Goal: Task Accomplishment & Management: Complete application form

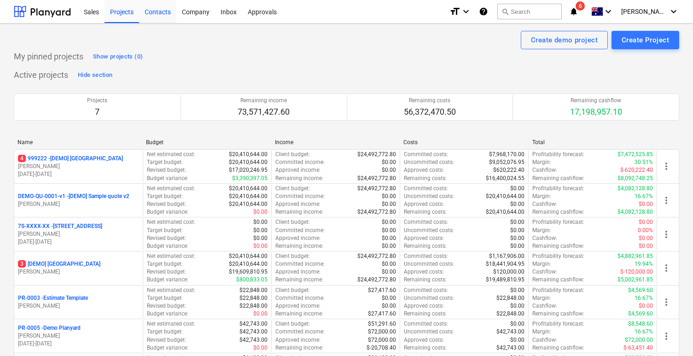
click at [150, 18] on div "Contacts" at bounding box center [157, 11] width 37 height 23
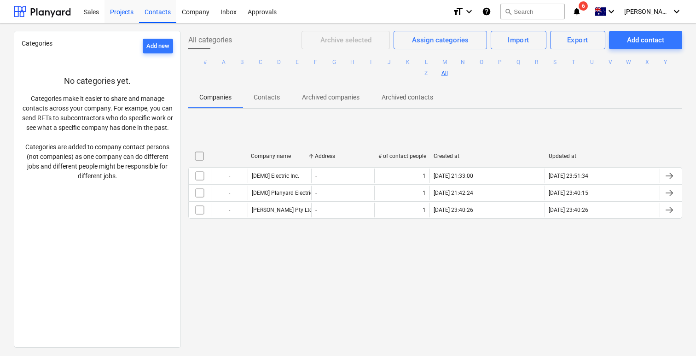
click at [111, 8] on div "Projects" at bounding box center [121, 11] width 35 height 23
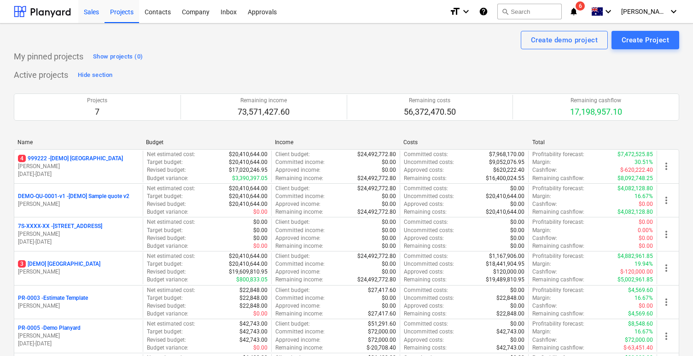
click at [94, 20] on div "Sales" at bounding box center [91, 11] width 26 height 23
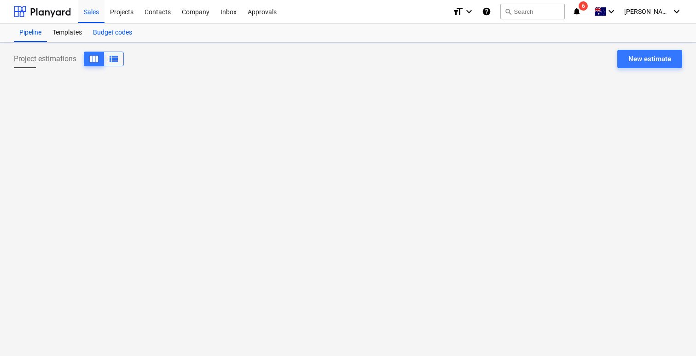
click at [112, 37] on div "Budget codes" at bounding box center [112, 32] width 50 height 18
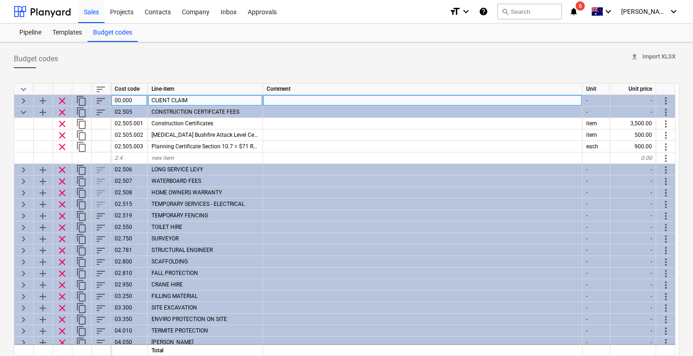
click at [24, 98] on span "keyboard_arrow_right" at bounding box center [23, 100] width 11 height 11
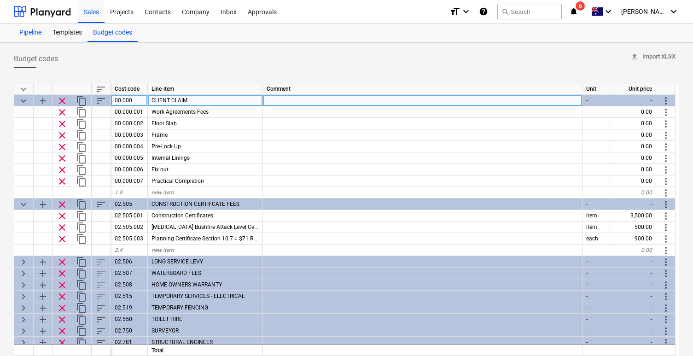
click at [38, 29] on div "Pipeline" at bounding box center [30, 32] width 33 height 18
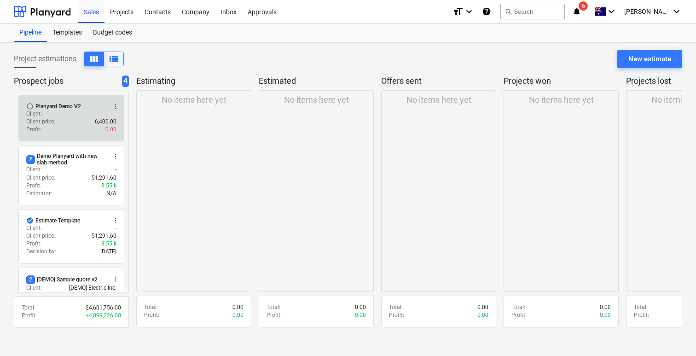
click at [70, 110] on div "Client : -" at bounding box center [71, 114] width 90 height 8
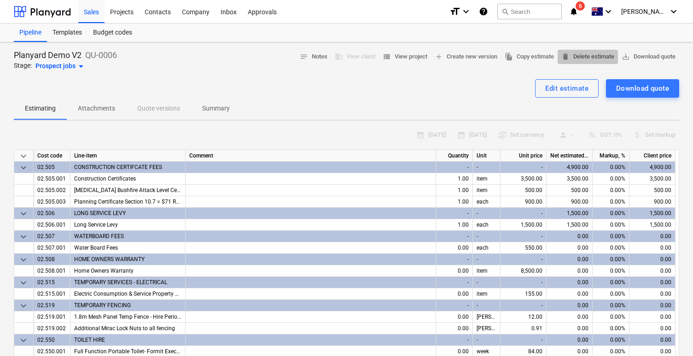
click at [577, 52] on span "delete Delete estimate" at bounding box center [587, 57] width 53 height 11
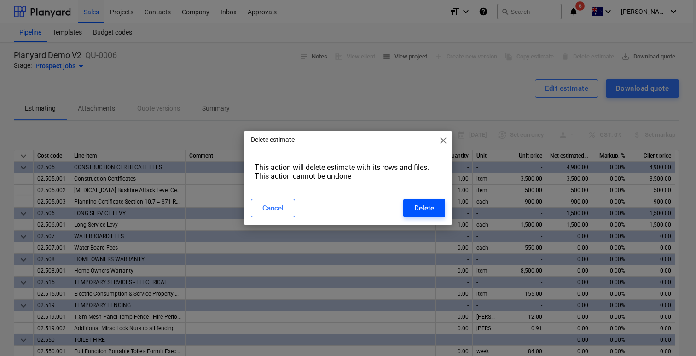
click at [432, 212] on div "Delete" at bounding box center [424, 208] width 20 height 12
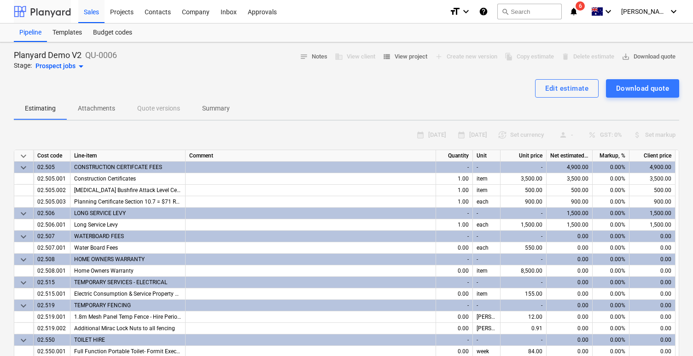
click at [52, 7] on div at bounding box center [42, 11] width 57 height 23
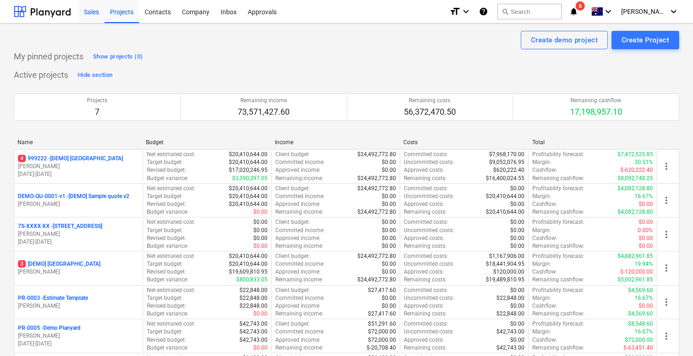
click at [89, 19] on div "Sales" at bounding box center [91, 11] width 26 height 23
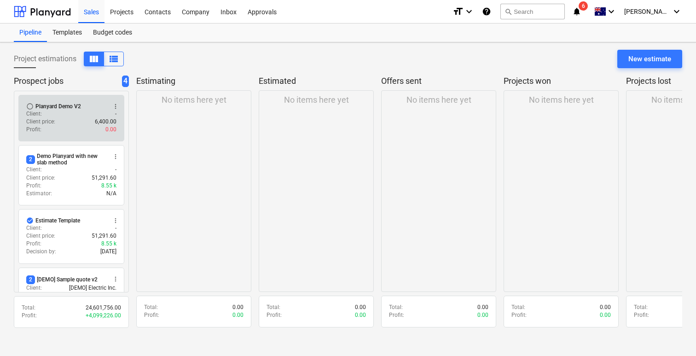
click at [76, 123] on div "Client price : 6,400.00" at bounding box center [71, 122] width 90 height 8
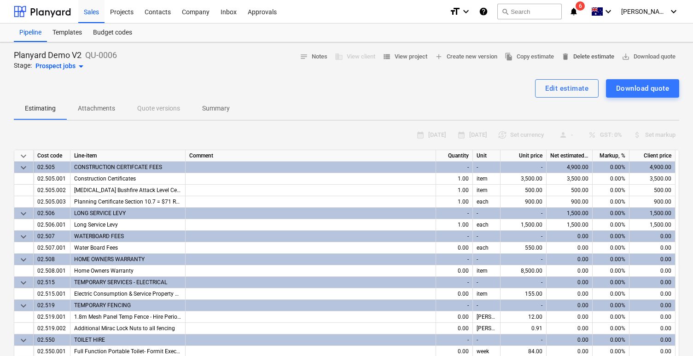
click at [575, 55] on span "delete Delete estimate" at bounding box center [587, 57] width 53 height 11
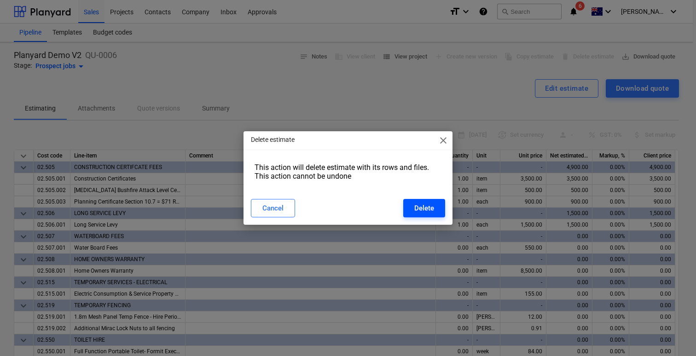
click at [418, 211] on div "Delete" at bounding box center [424, 208] width 20 height 12
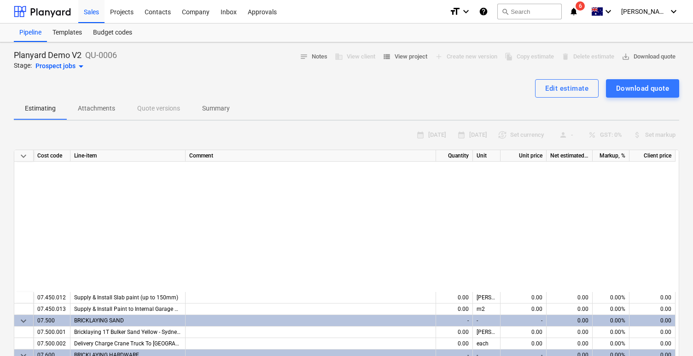
scroll to position [1571, 0]
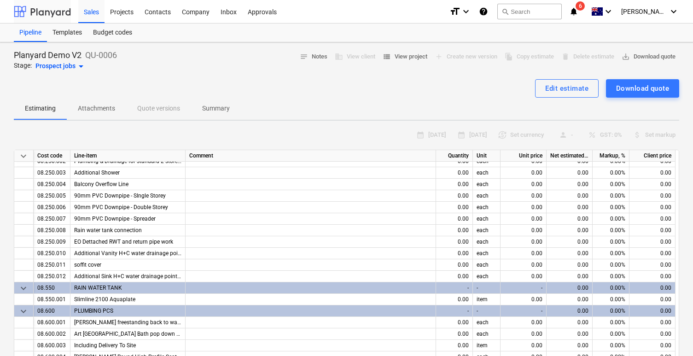
click at [48, 13] on div at bounding box center [42, 11] width 57 height 23
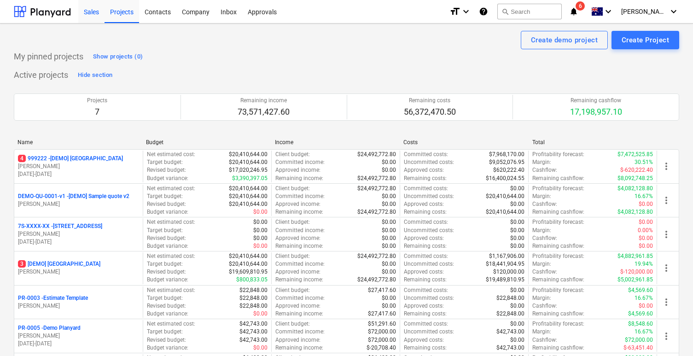
click at [94, 20] on div "Sales" at bounding box center [91, 11] width 26 height 23
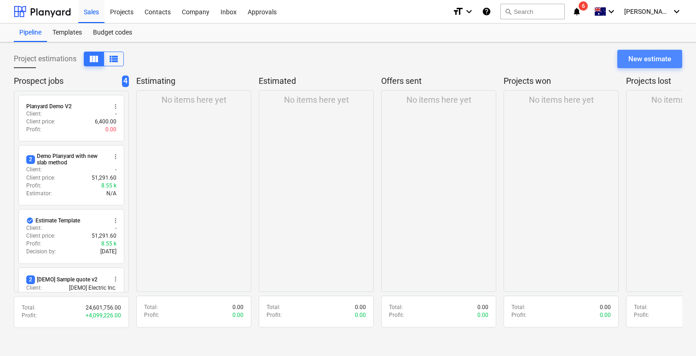
click at [643, 62] on div "New estimate" at bounding box center [649, 59] width 43 height 12
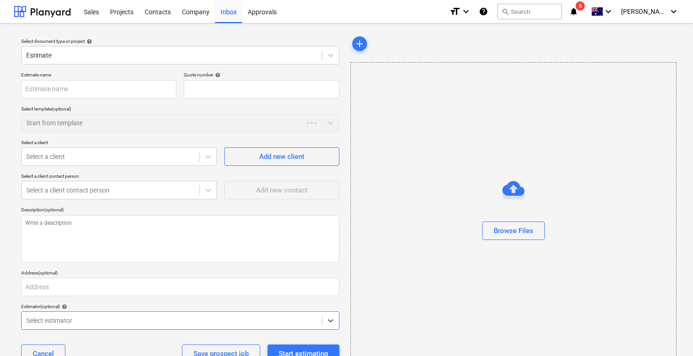
type textarea "x"
type input "QU-0007"
type textarea "x"
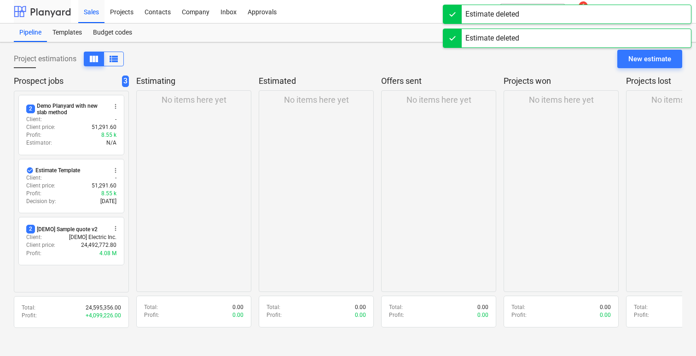
click at [51, 12] on div at bounding box center [42, 11] width 57 height 23
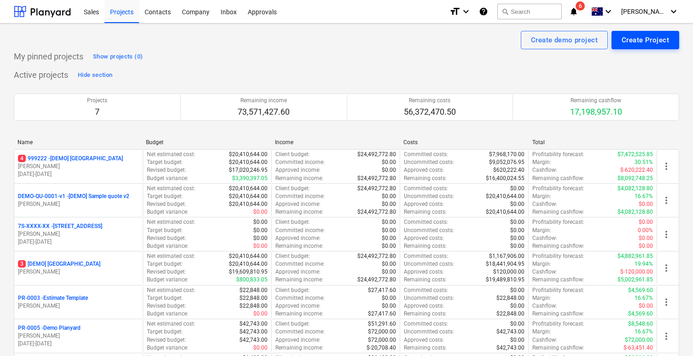
click at [627, 41] on div "Create Project" at bounding box center [644, 40] width 47 height 12
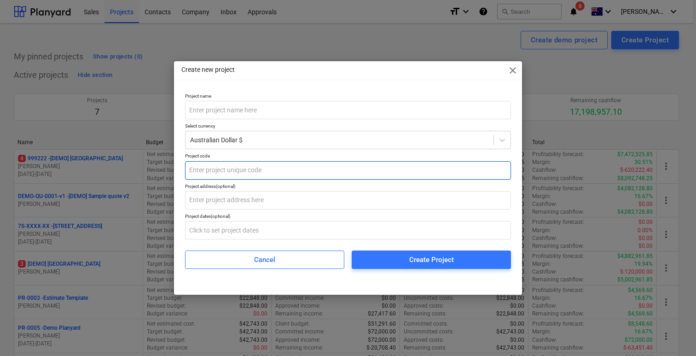
click at [315, 162] on input "text" at bounding box center [348, 170] width 326 height 18
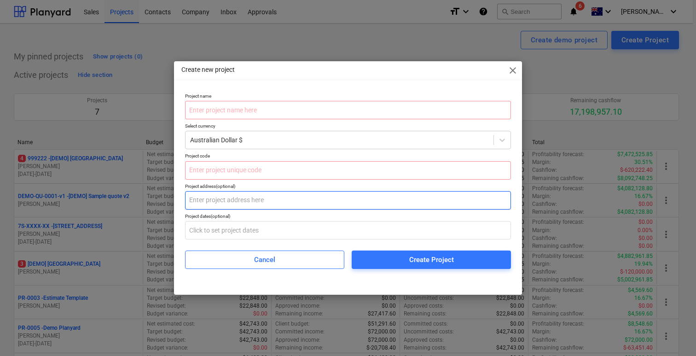
click at [296, 194] on input "text" at bounding box center [348, 200] width 326 height 18
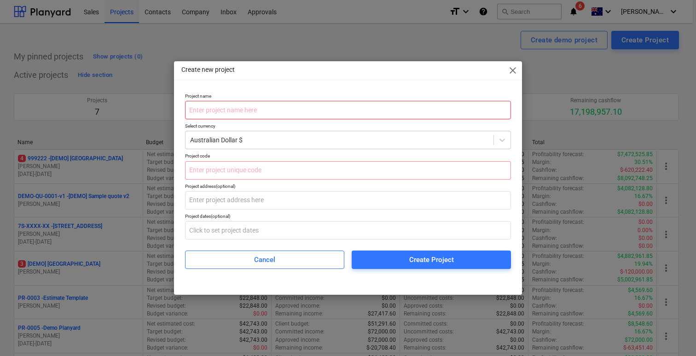
click at [297, 113] on input "text" at bounding box center [348, 110] width 326 height 18
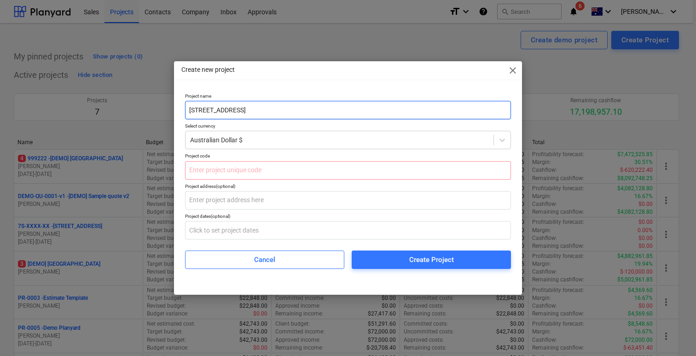
click at [198, 109] on input "129 Eight Avenue" at bounding box center [348, 110] width 326 height 18
click at [191, 110] on input "129 Eight Avenue" at bounding box center [348, 110] width 326 height 18
click at [282, 104] on input "Lot 129, 92 Eight Avenue" at bounding box center [348, 110] width 326 height 18
click at [284, 113] on input "Lot 129, 92 Eight Avenue" at bounding box center [348, 110] width 326 height 18
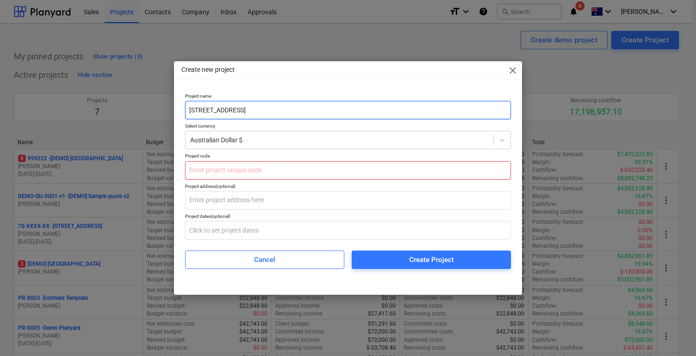
type input "Lot 129, 92 Eight Avenue, Austral"
click at [262, 173] on input "text" at bounding box center [348, 170] width 326 height 18
paste input "7S-T011-23"
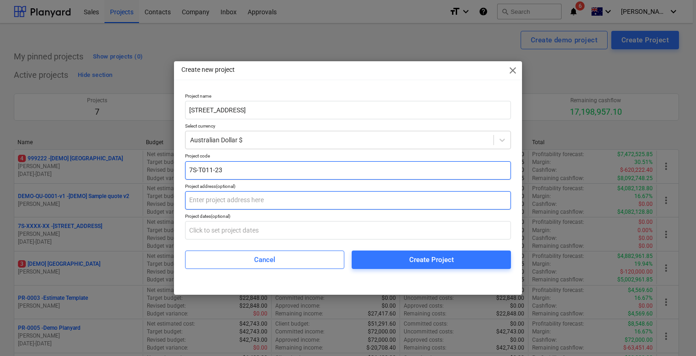
type input "7S-T011-23"
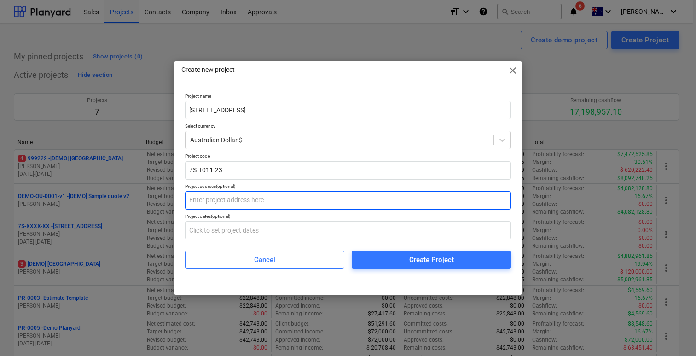
click at [226, 207] on input "text" at bounding box center [348, 200] width 326 height 18
click at [231, 200] on input "text" at bounding box center [348, 200] width 326 height 18
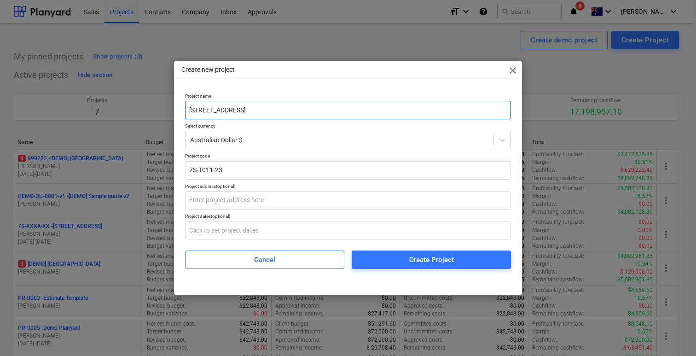
click at [292, 116] on input "Lot 129, 92 Eight Avenue, Austral" at bounding box center [348, 110] width 326 height 18
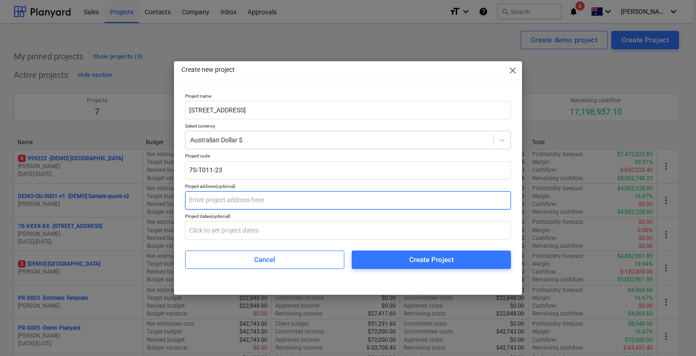
click at [253, 203] on input "text" at bounding box center [348, 200] width 326 height 18
paste input "Lot 129, 92 Eight Avenue, Austral"
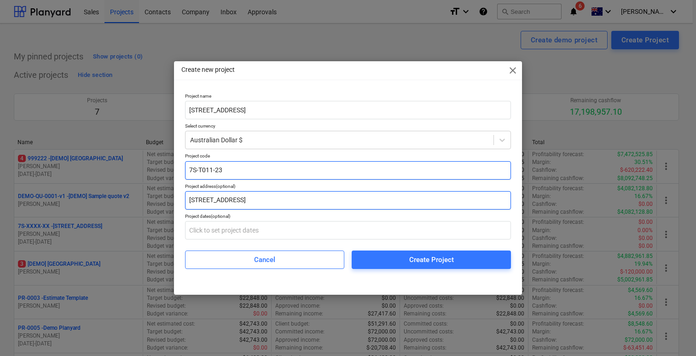
type input "Lot 129, 92 Eight Avenue, Austral"
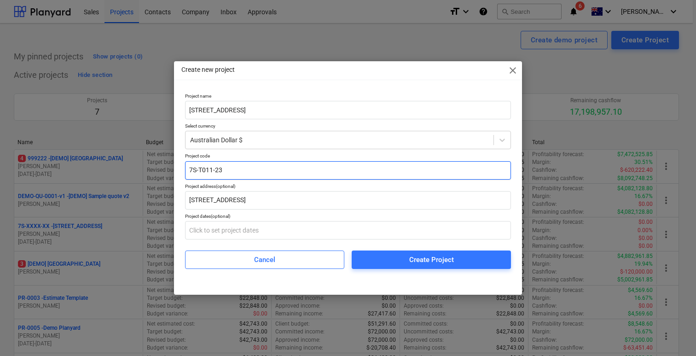
click at [237, 167] on input "7S-T011-23" at bounding box center [348, 170] width 326 height 18
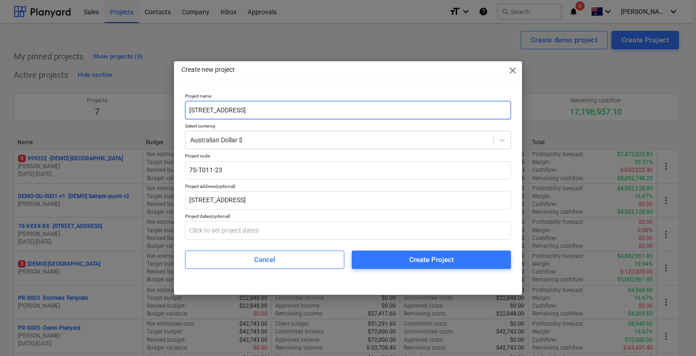
click at [301, 108] on input "Lot 129, 92 Eight Avenue, Austral" at bounding box center [348, 110] width 326 height 18
click at [373, 240] on div "Project name Lot 129, 92 Eight Avenue, Austral Select currency Australian Dolla…" at bounding box center [348, 181] width 326 height 176
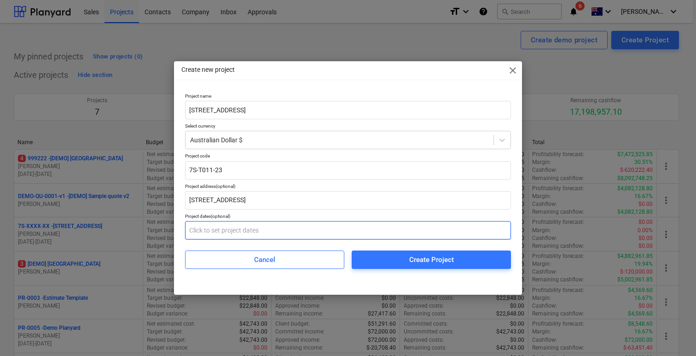
click at [374, 236] on input "text" at bounding box center [348, 230] width 326 height 18
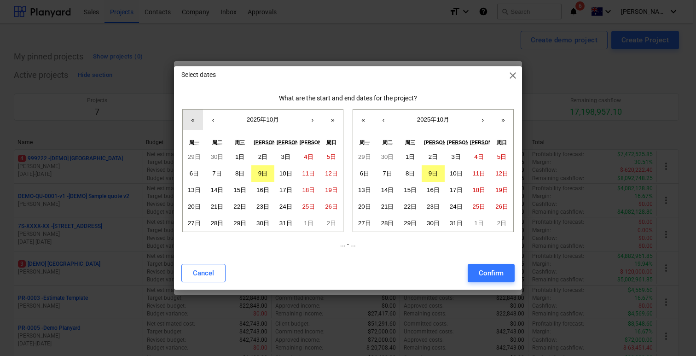
click at [190, 122] on button "«" at bounding box center [193, 120] width 20 height 20
click at [220, 120] on button "‹" at bounding box center [213, 120] width 20 height 20
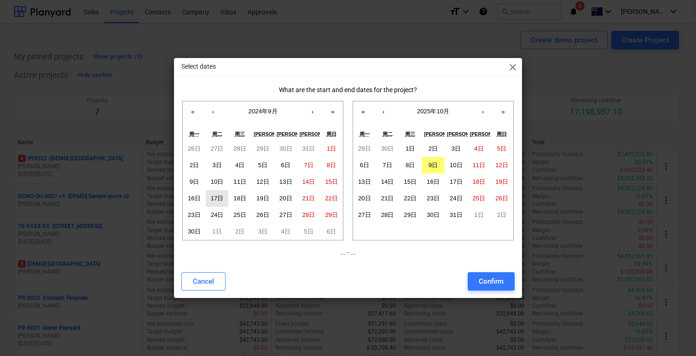
click at [217, 197] on abbr "17日" at bounding box center [217, 198] width 13 height 7
click at [460, 216] on abbr "31日" at bounding box center [456, 214] width 13 height 7
click at [497, 280] on div "Confirm" at bounding box center [491, 281] width 25 height 12
type input "17.09.2024 - 31.10.2025"
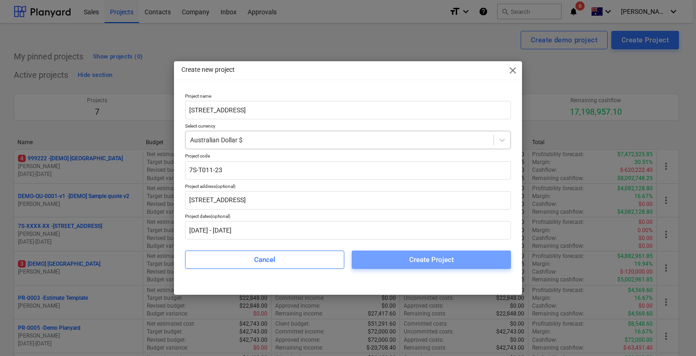
drag, startPoint x: 429, startPoint y: 261, endPoint x: 365, endPoint y: 139, distance: 137.6
click at [366, 141] on div "Project name Lot 129, 92 Eight Avenue, Austral Select currency Australian Dolla…" at bounding box center [348, 181] width 326 height 176
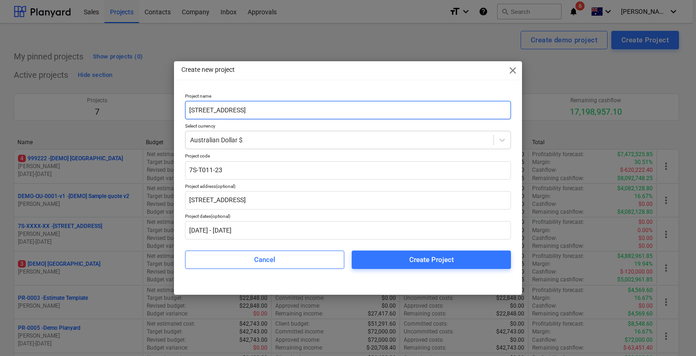
click at [236, 111] on input "Lot 129, 92 Eight Avenue, Austral" at bounding box center [348, 110] width 326 height 18
type input "Lot 129, 92 Eighth Avenue, Austral"
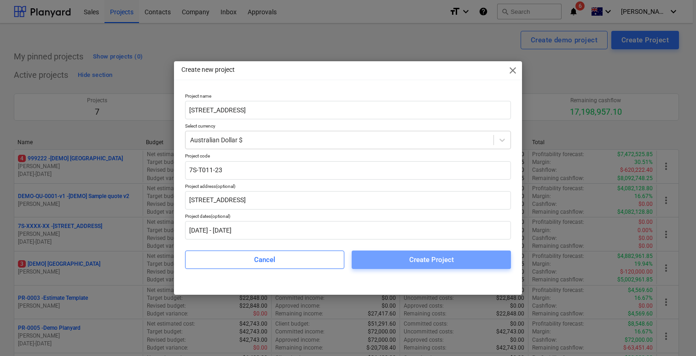
click at [459, 258] on span "Create Project" at bounding box center [431, 260] width 137 height 12
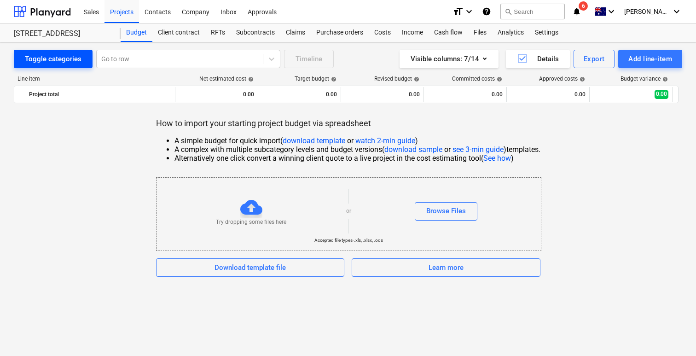
click at [77, 57] on div "Toggle categories" at bounding box center [53, 59] width 57 height 12
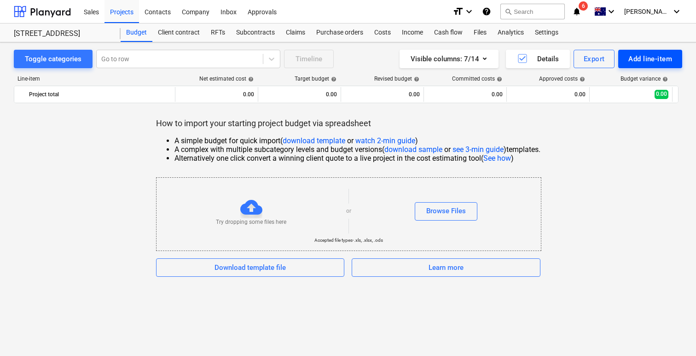
click at [647, 63] on div "Add line-item" at bounding box center [650, 59] width 44 height 12
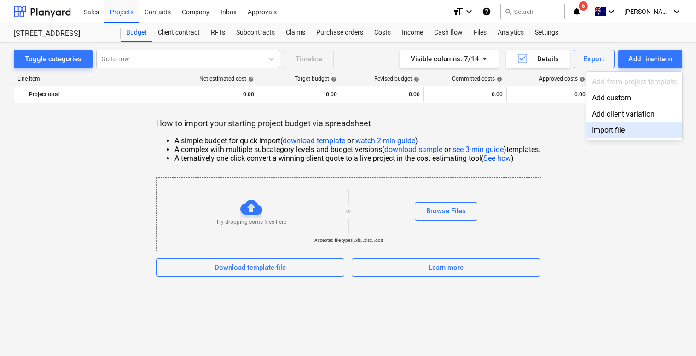
click at [521, 186] on div at bounding box center [348, 178] width 696 height 356
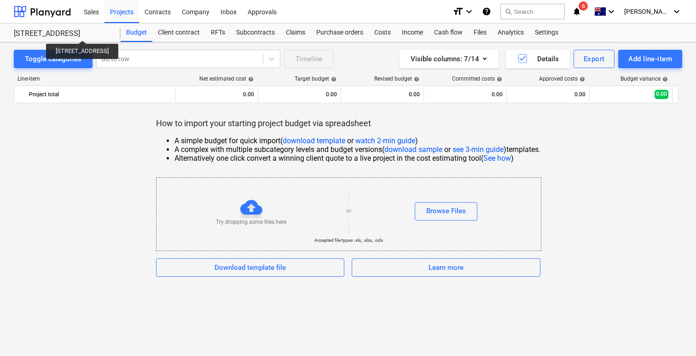
click at [101, 32] on div "Lot 129, 92 Eighth Avenue, Austral" at bounding box center [62, 34] width 96 height 10
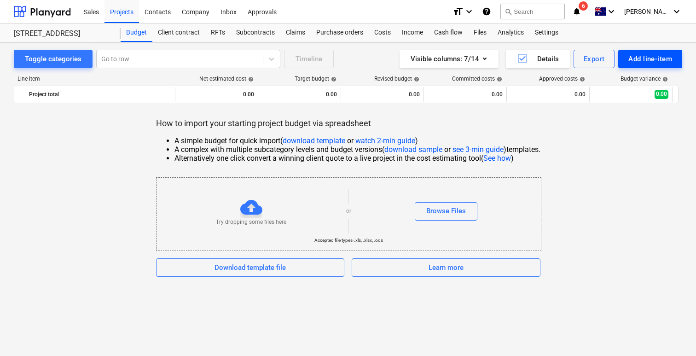
click at [663, 65] on button "Add line-item" at bounding box center [650, 59] width 64 height 18
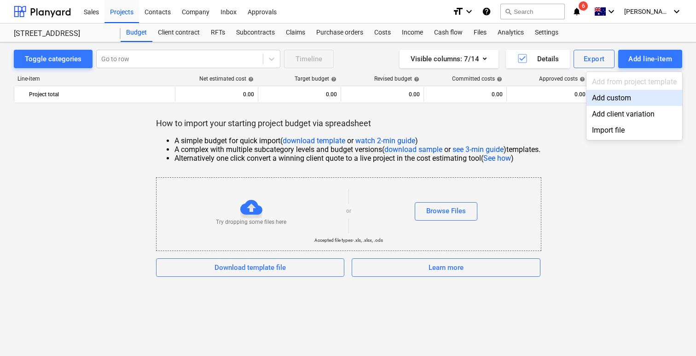
click at [629, 98] on div "Add custom" at bounding box center [634, 98] width 96 height 16
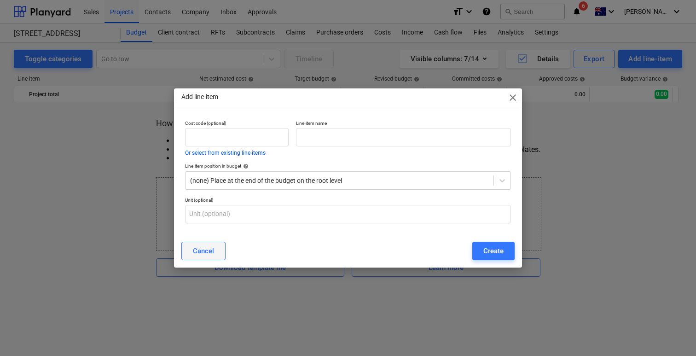
click at [205, 247] on div "Cancel" at bounding box center [203, 251] width 21 height 12
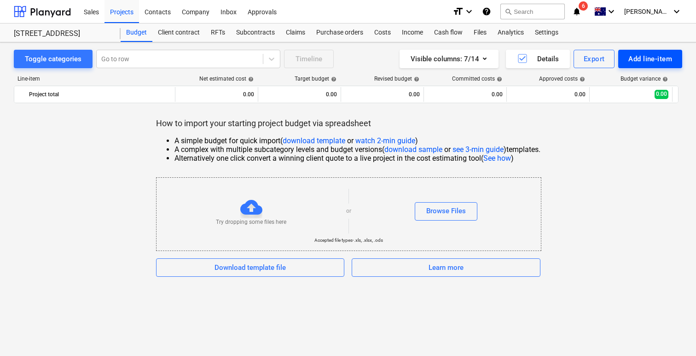
click at [644, 57] on div "Add line-item" at bounding box center [650, 59] width 44 height 12
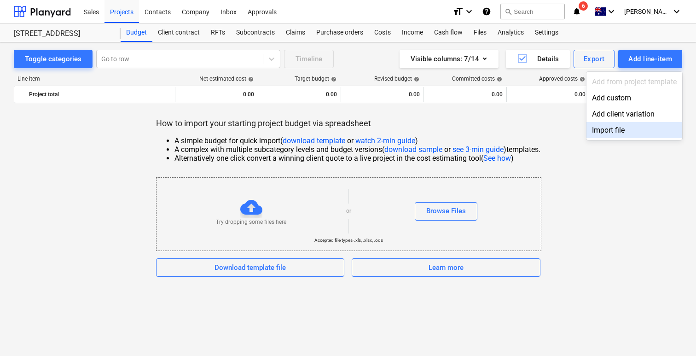
click at [630, 134] on div "Import file" at bounding box center [634, 130] width 96 height 16
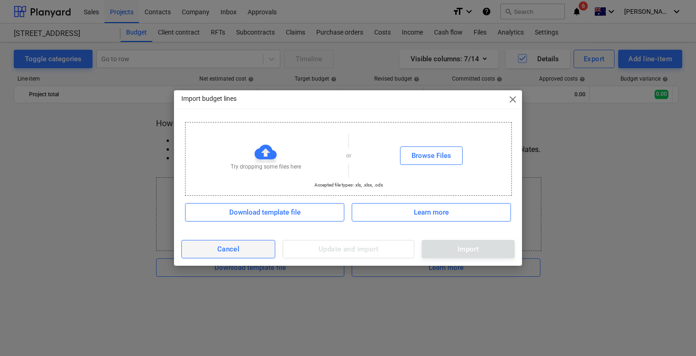
click at [247, 253] on span "Cancel" at bounding box center [228, 249] width 74 height 12
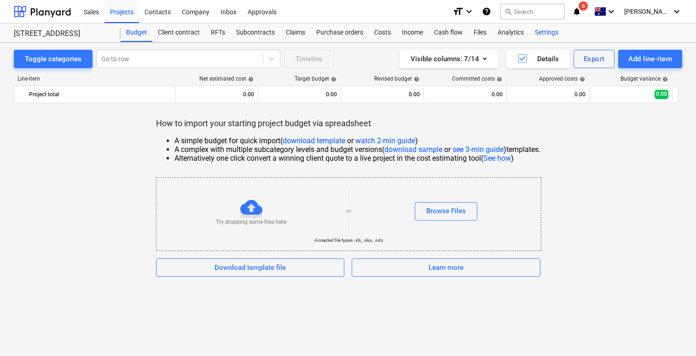
click at [546, 33] on div "Settings" at bounding box center [546, 32] width 35 height 18
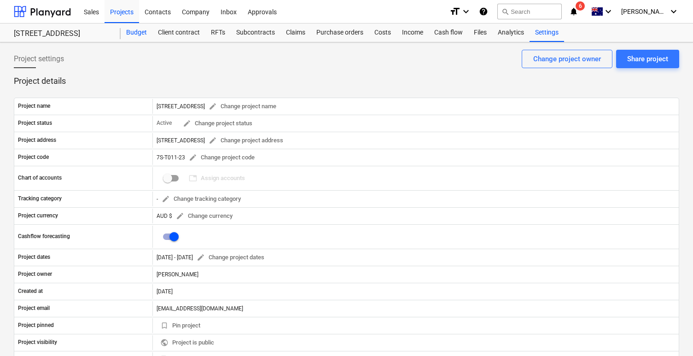
click at [135, 30] on div "Budget" at bounding box center [137, 32] width 32 height 18
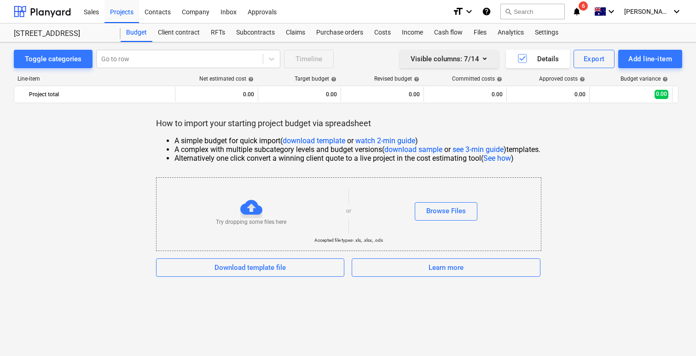
click at [457, 57] on div "Visible columns : 7/14" at bounding box center [449, 59] width 77 height 12
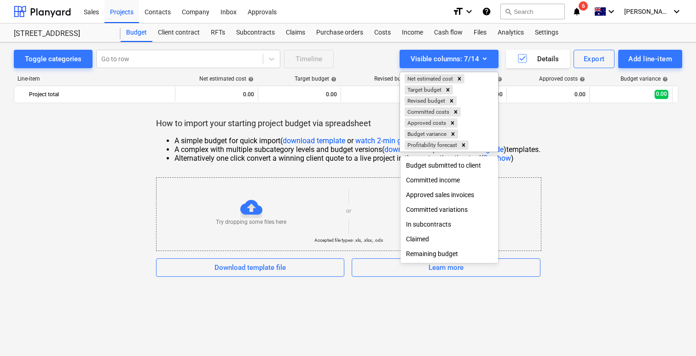
click at [593, 236] on div at bounding box center [348, 178] width 696 height 356
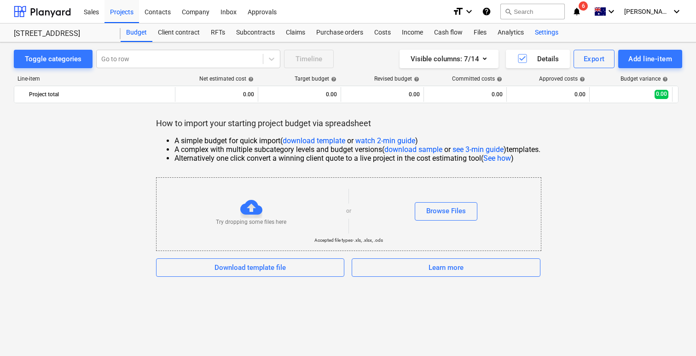
click at [551, 33] on div "Settings" at bounding box center [546, 32] width 35 height 18
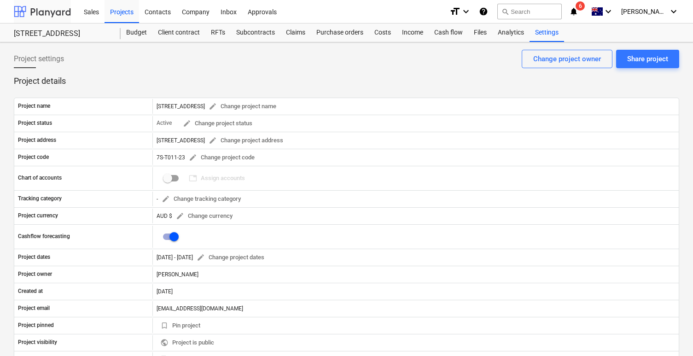
click at [42, 18] on div at bounding box center [42, 11] width 57 height 23
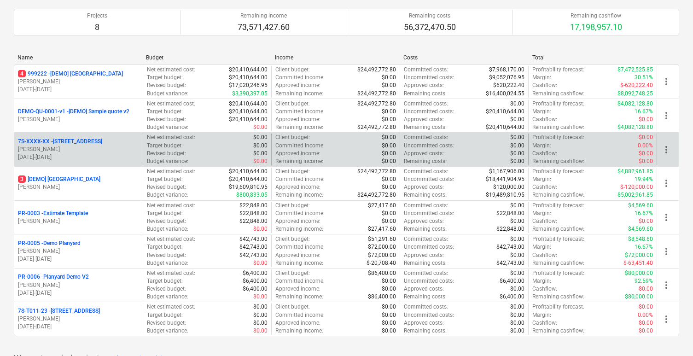
scroll to position [139, 0]
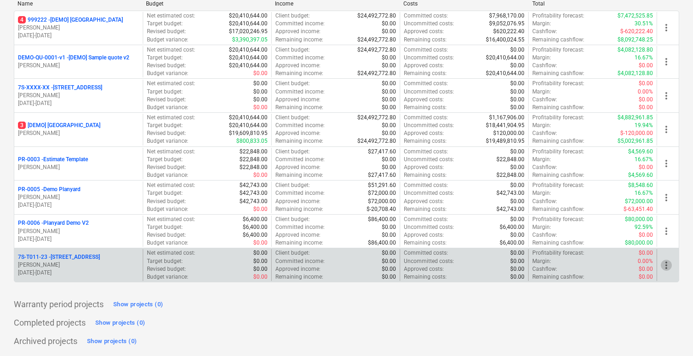
click at [662, 269] on span "more_vert" at bounding box center [666, 265] width 11 height 11
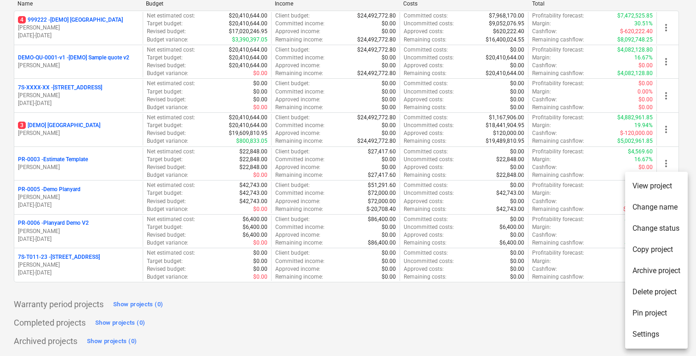
click at [651, 292] on li "Delete project" at bounding box center [656, 291] width 63 height 21
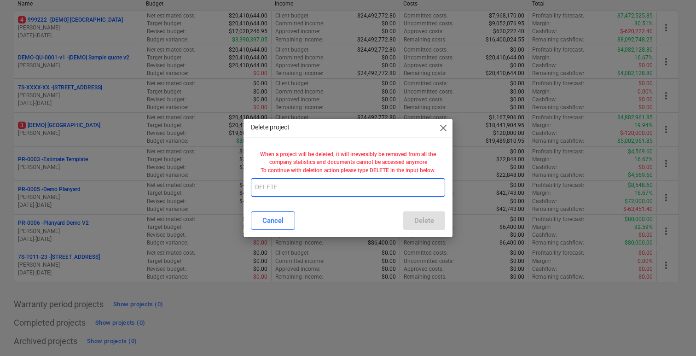
click at [355, 184] on input "text" at bounding box center [348, 187] width 194 height 18
type input "DELETE"
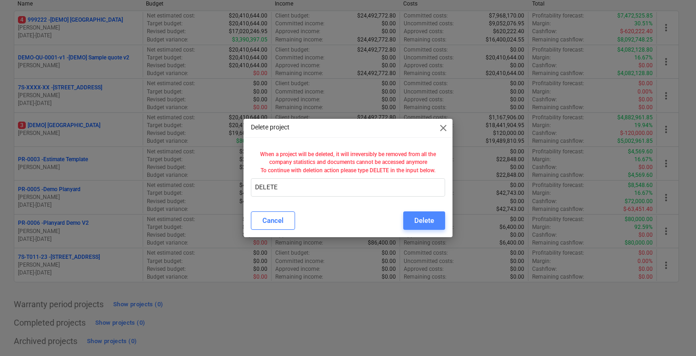
click at [414, 226] on div "Delete" at bounding box center [424, 221] width 20 height 12
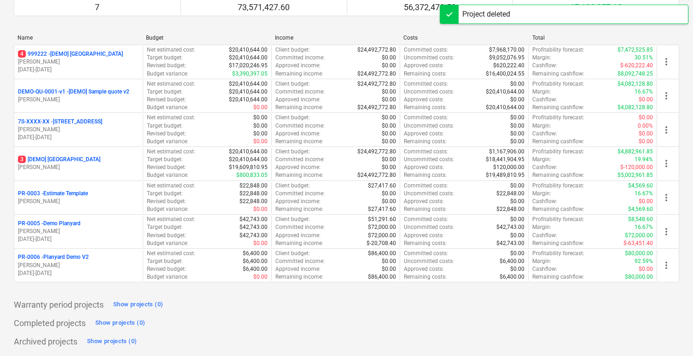
scroll to position [0, 0]
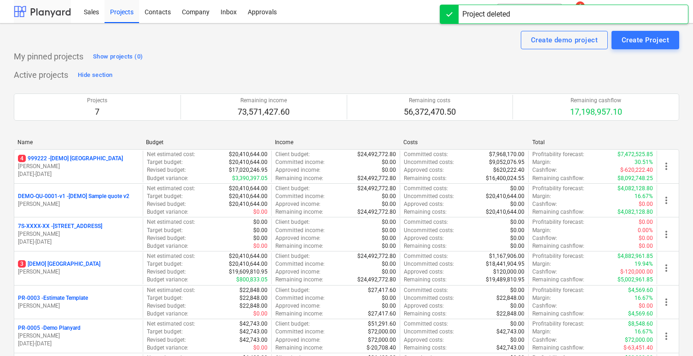
click at [46, 17] on div at bounding box center [42, 11] width 57 height 23
click at [88, 15] on div "Sales" at bounding box center [91, 11] width 26 height 23
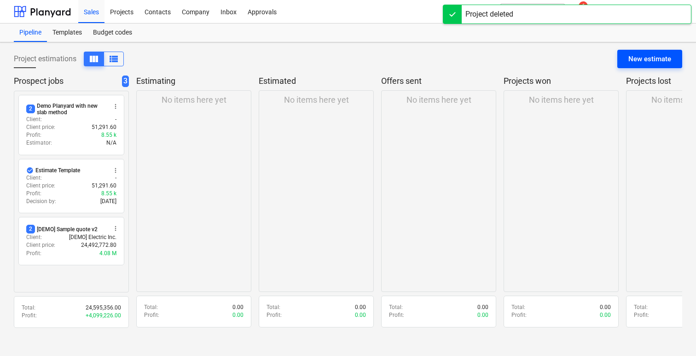
click at [662, 58] on div "New estimate" at bounding box center [649, 59] width 43 height 12
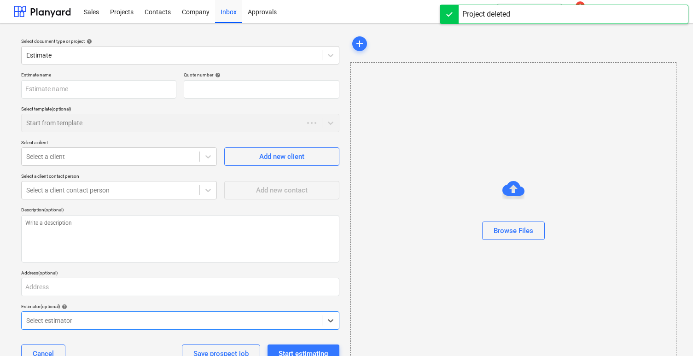
type textarea "x"
type input "QU-0008"
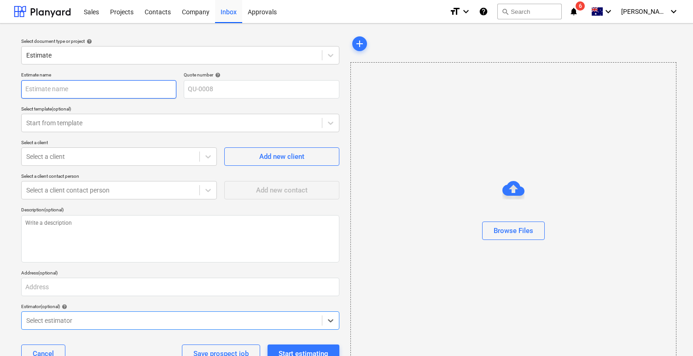
click at [111, 85] on input "text" at bounding box center [98, 89] width 155 height 18
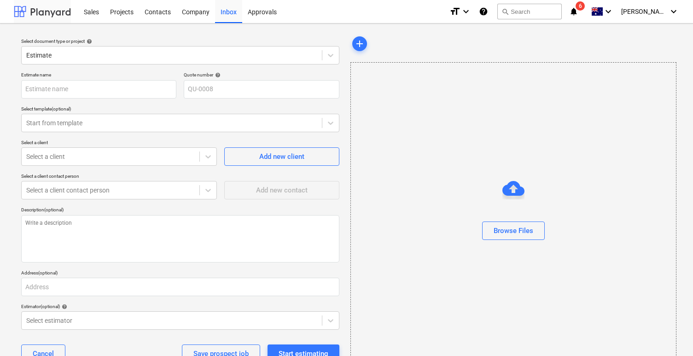
type textarea "x"
click at [35, 7] on div at bounding box center [42, 11] width 57 height 23
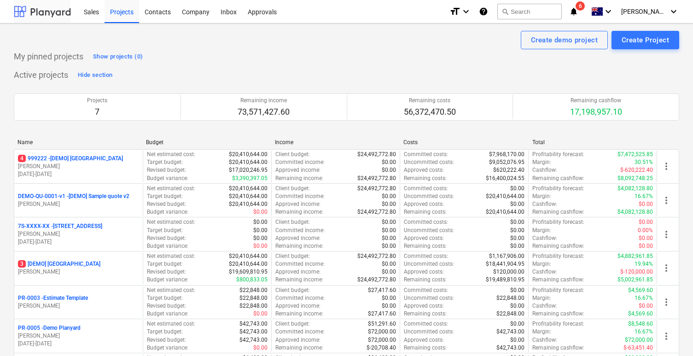
click at [54, 14] on div at bounding box center [42, 11] width 57 height 23
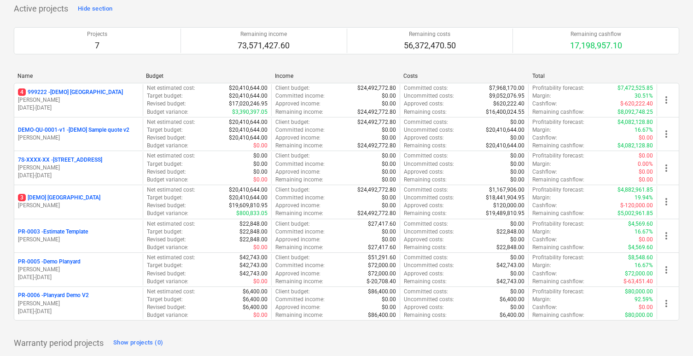
scroll to position [58, 0]
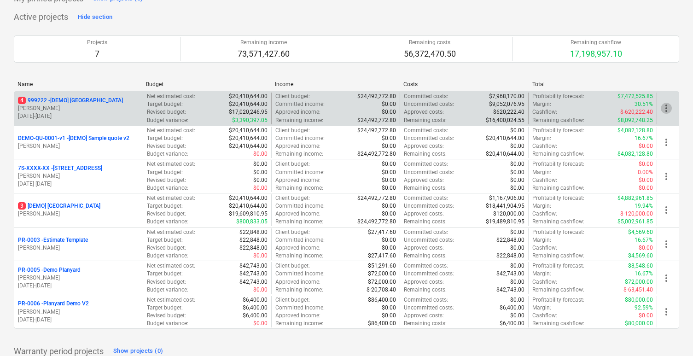
click at [669, 105] on span "more_vert" at bounding box center [666, 108] width 11 height 11
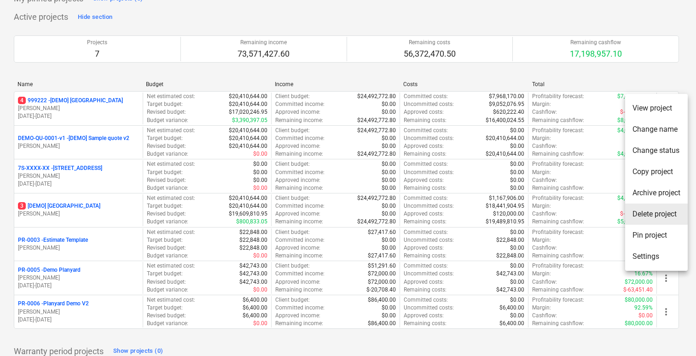
drag, startPoint x: 652, startPoint y: 215, endPoint x: 442, endPoint y: 133, distance: 225.6
click at [442, 133] on div "View project Change name Change status Copy project Archive project Delete proj…" at bounding box center [348, 178] width 696 height 356
click at [652, 215] on li "Delete project" at bounding box center [656, 213] width 63 height 21
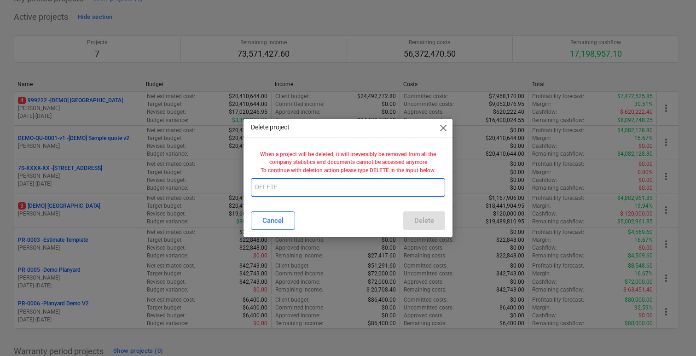
click at [395, 184] on input "text" at bounding box center [348, 187] width 194 height 18
click at [377, 172] on p "When a project will be deleted, it will irreversibly be removed from all the co…" at bounding box center [348, 162] width 187 height 23
copy p "DELETE"
click at [379, 192] on input "text" at bounding box center [348, 187] width 194 height 18
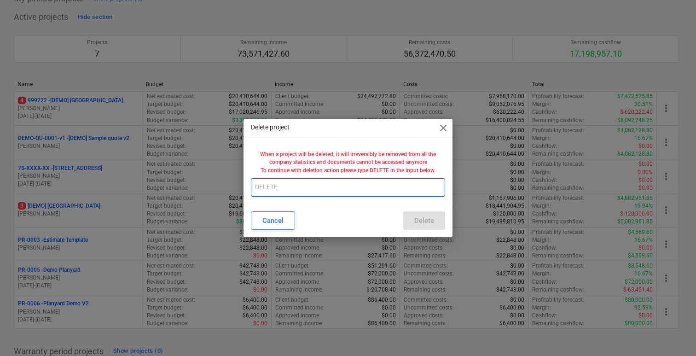
paste input "DELETE"
type input "DELETE"
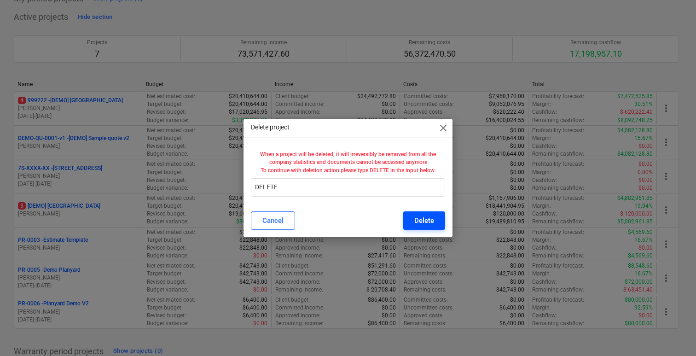
click at [419, 217] on div "Delete" at bounding box center [424, 221] width 20 height 12
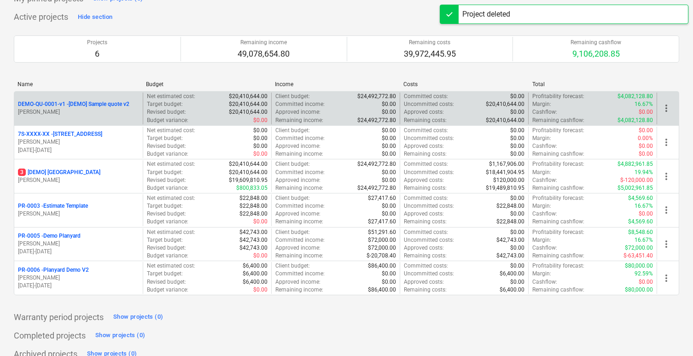
click at [666, 106] on span "more_vert" at bounding box center [666, 108] width 11 height 11
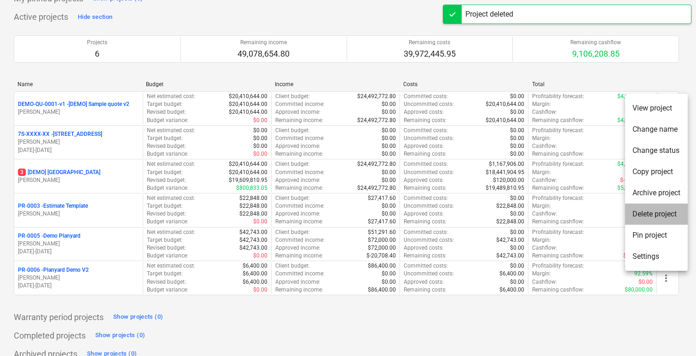
click at [659, 210] on li "Delete project" at bounding box center [656, 213] width 63 height 21
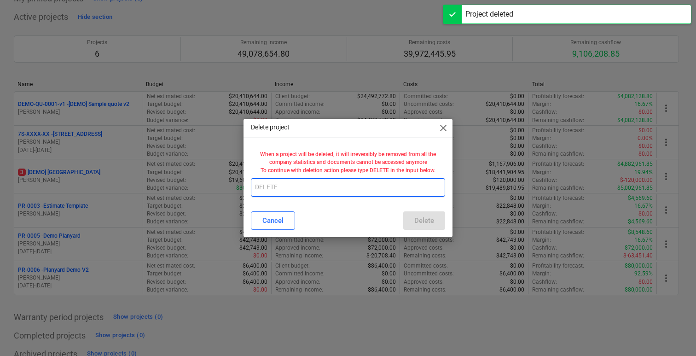
click at [422, 183] on input "text" at bounding box center [348, 187] width 194 height 18
paste input "DELETE"
type input "DELETE"
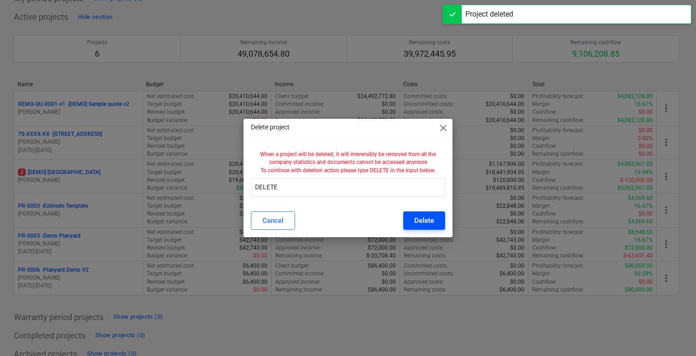
click at [418, 222] on div "Delete" at bounding box center [424, 221] width 20 height 12
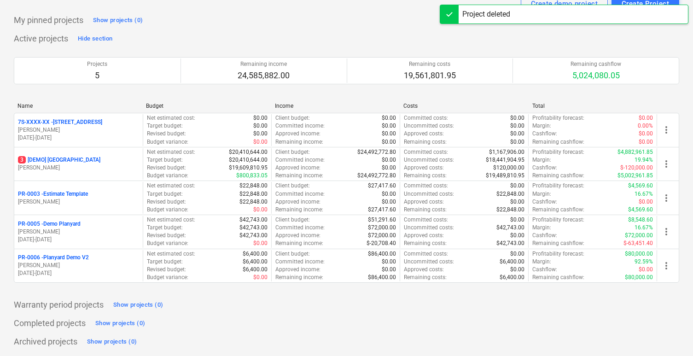
scroll to position [37, 0]
click at [668, 110] on div "Name Budget Income Costs Total" at bounding box center [346, 107] width 665 height 10
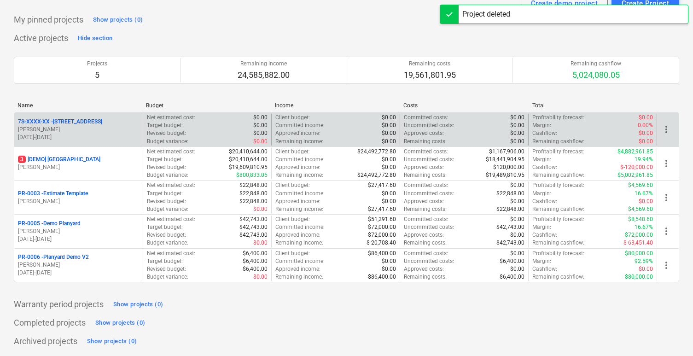
click at [670, 129] on span "more_vert" at bounding box center [666, 129] width 11 height 11
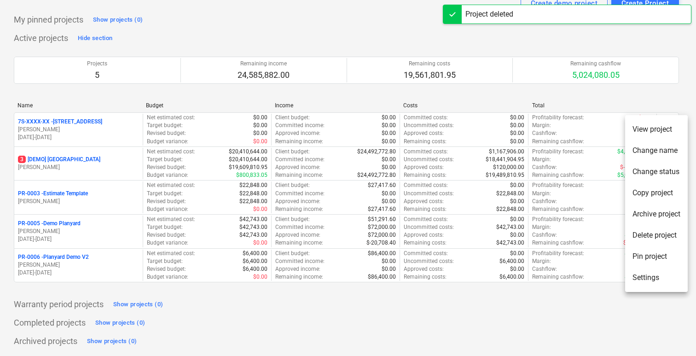
click at [653, 233] on li "Delete project" at bounding box center [656, 235] width 63 height 21
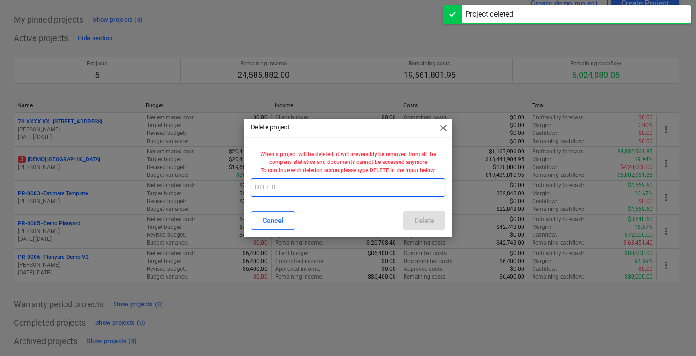
click at [421, 191] on input "text" at bounding box center [348, 187] width 194 height 18
paste input "DELETE"
type input "DELETE"
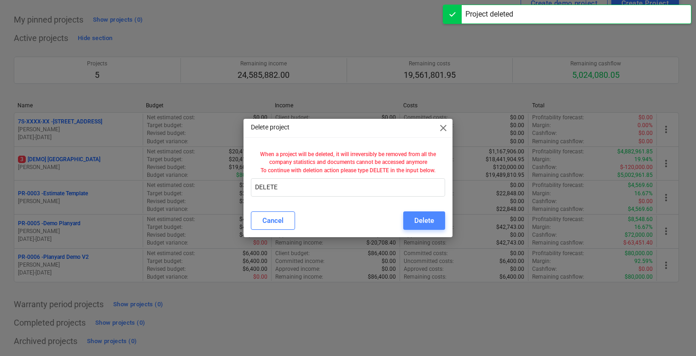
click at [425, 227] on button "Delete" at bounding box center [424, 220] width 42 height 18
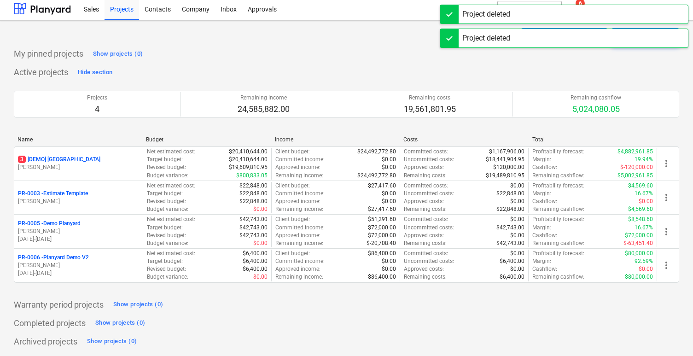
scroll to position [3, 0]
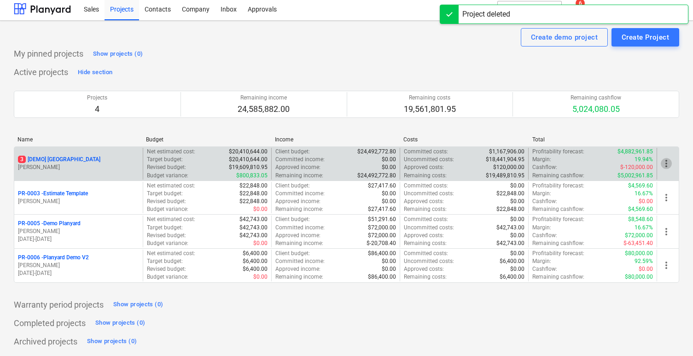
click at [662, 162] on span "more_vert" at bounding box center [666, 163] width 11 height 11
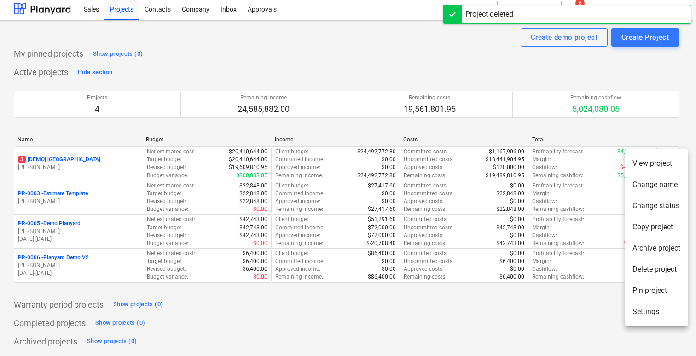
click at [665, 269] on li "Delete project" at bounding box center [656, 269] width 63 height 21
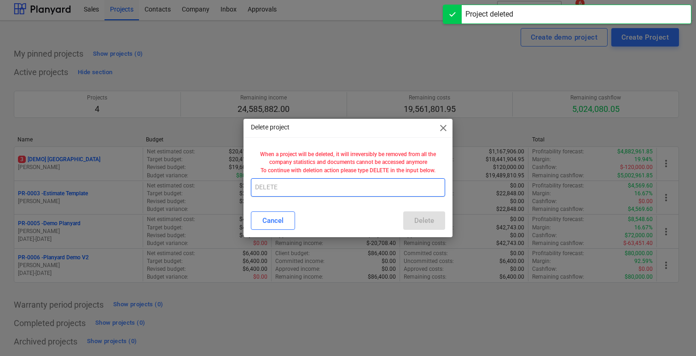
click at [415, 195] on input "text" at bounding box center [348, 187] width 194 height 18
paste input "DELETE"
type input "DELETE"
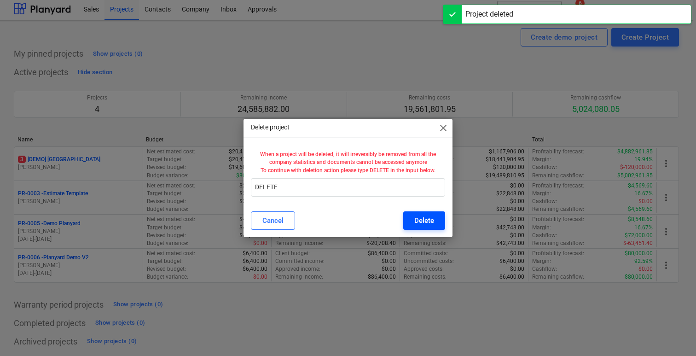
click at [425, 216] on div "Delete" at bounding box center [424, 221] width 20 height 12
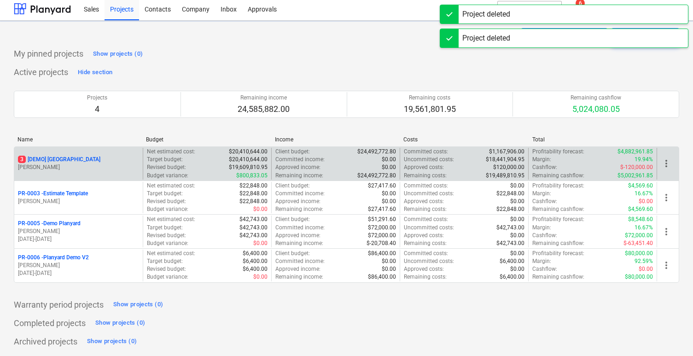
click at [665, 159] on span "more_vert" at bounding box center [666, 163] width 11 height 11
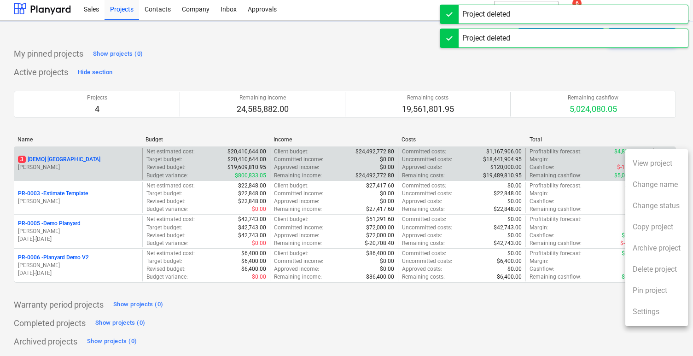
scroll to position [0, 0]
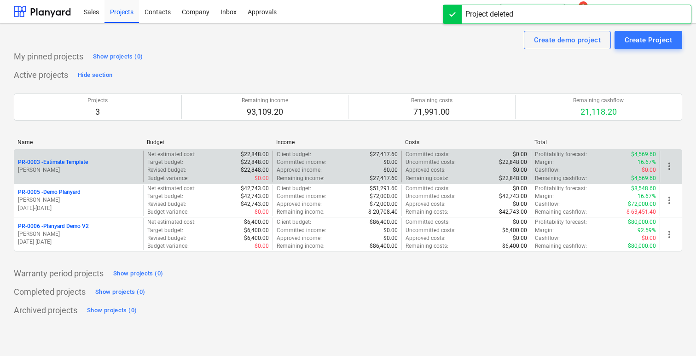
click at [669, 163] on span "more_vert" at bounding box center [669, 166] width 11 height 11
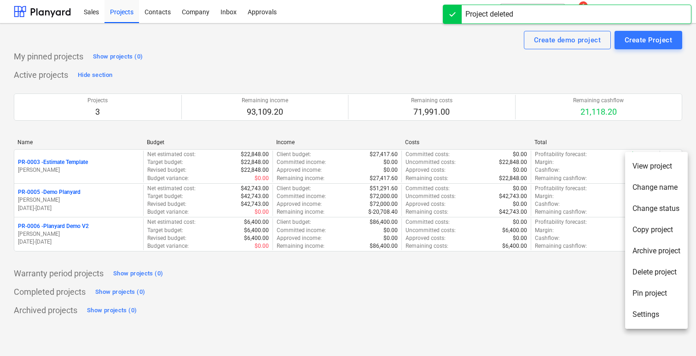
click at [651, 269] on li "Delete project" at bounding box center [656, 271] width 63 height 21
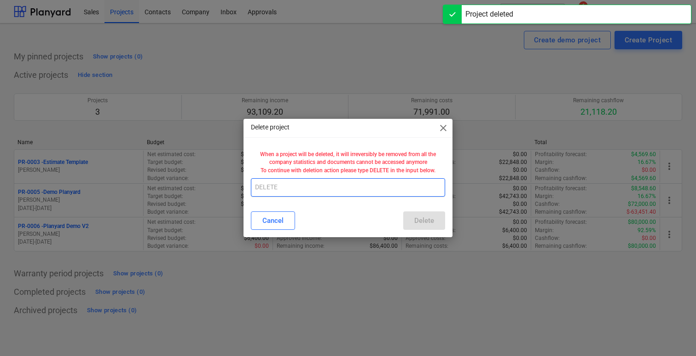
click at [423, 193] on input "text" at bounding box center [348, 187] width 194 height 18
paste input "DELETE"
type input "DELETE"
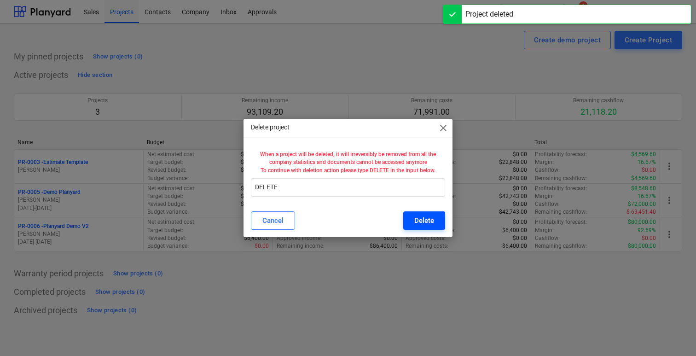
click at [426, 216] on div "Delete" at bounding box center [424, 221] width 20 height 12
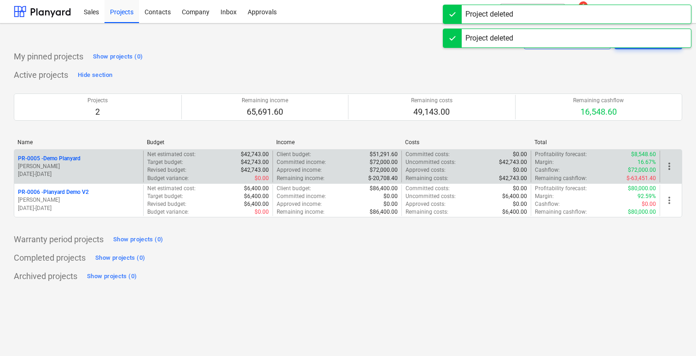
click at [668, 167] on span "more_vert" at bounding box center [669, 166] width 11 height 11
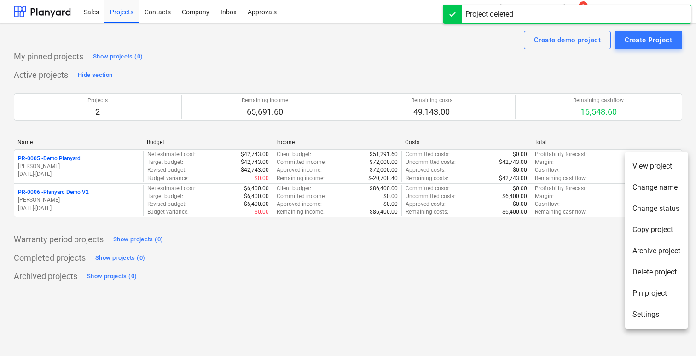
click at [646, 267] on li "Delete project" at bounding box center [656, 271] width 63 height 21
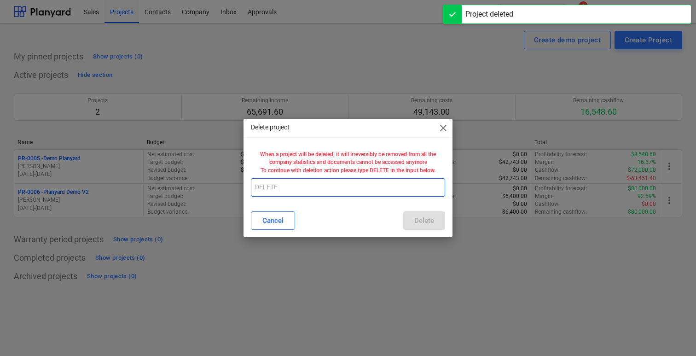
click at [392, 188] on input "text" at bounding box center [348, 187] width 194 height 18
paste input "DELETE"
type input "DELETE"
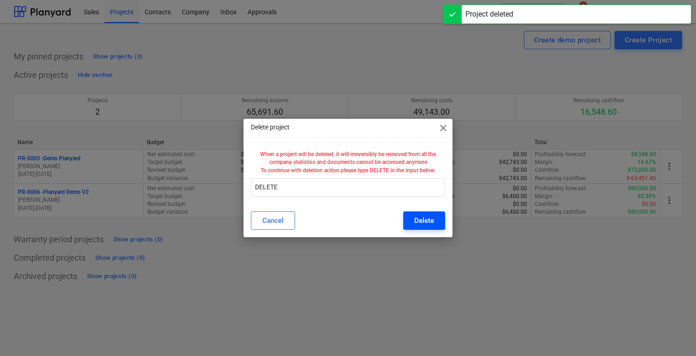
click at [423, 222] on div "Delete" at bounding box center [424, 221] width 20 height 12
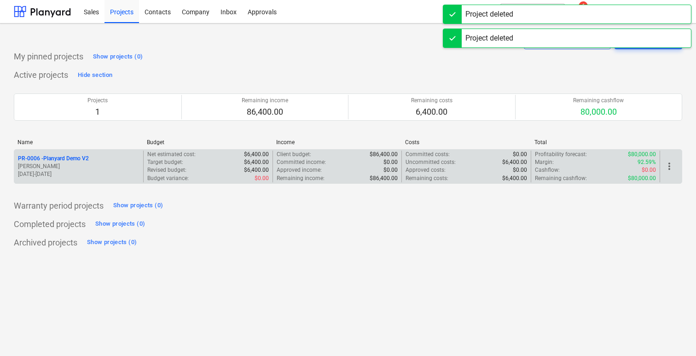
click at [670, 166] on span "more_vert" at bounding box center [669, 166] width 11 height 11
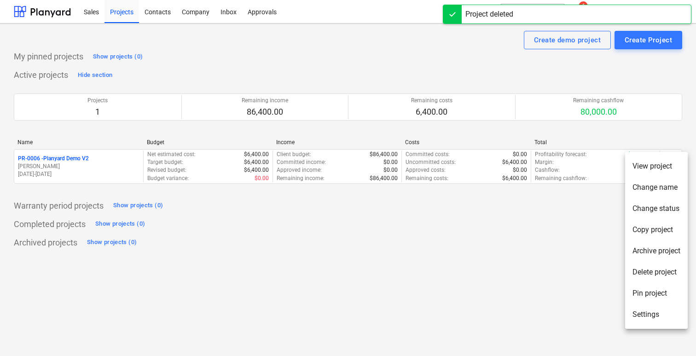
click at [636, 275] on li "Delete project" at bounding box center [656, 271] width 63 height 21
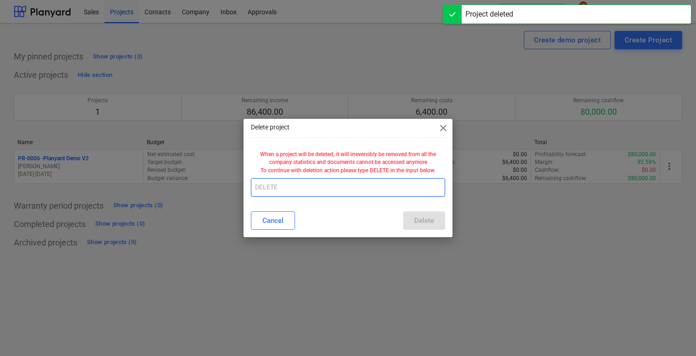
click at [416, 189] on input "text" at bounding box center [348, 187] width 194 height 18
paste input "DELETE"
type input "DELETE"
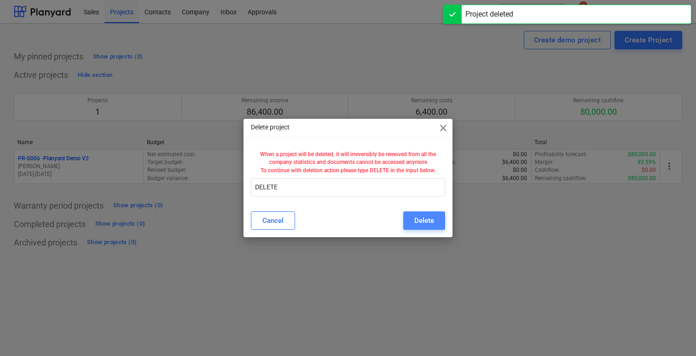
click at [432, 222] on div "Delete" at bounding box center [424, 221] width 20 height 12
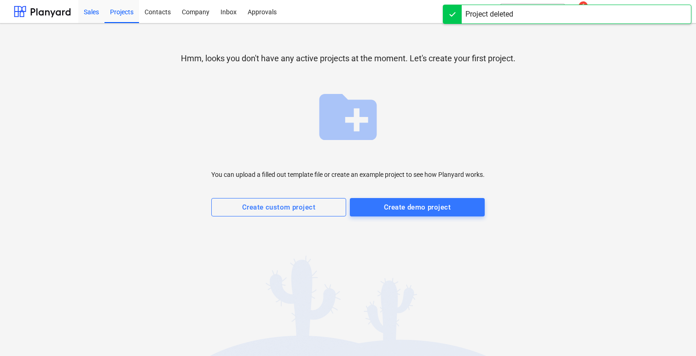
click at [92, 15] on div "Sales" at bounding box center [91, 11] width 26 height 23
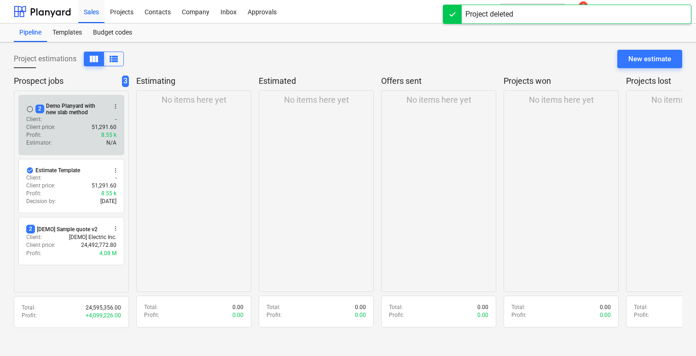
click at [28, 105] on span "radio_button_unchecked" at bounding box center [29, 108] width 7 height 7
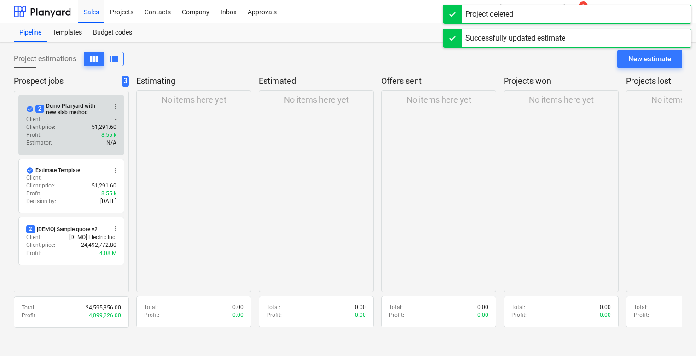
click at [115, 107] on span "more_vert" at bounding box center [115, 106] width 7 height 7
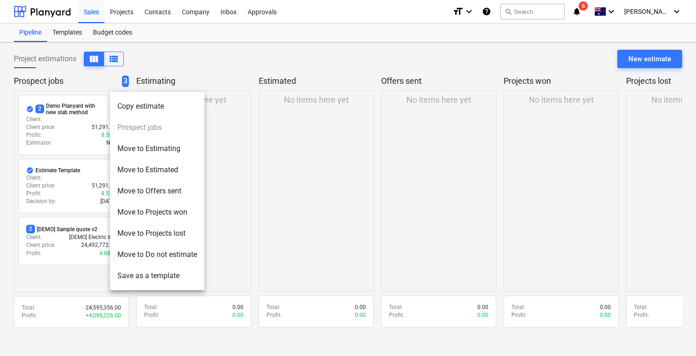
click at [274, 174] on div at bounding box center [348, 178] width 696 height 356
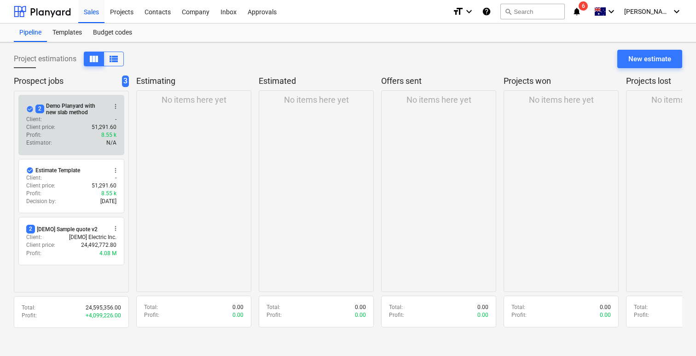
click at [101, 118] on div "Client : -" at bounding box center [71, 120] width 90 height 8
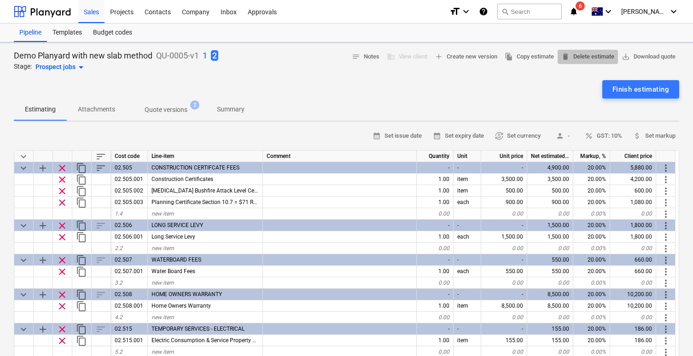
click at [598, 57] on span "delete Delete estimate" at bounding box center [587, 57] width 53 height 11
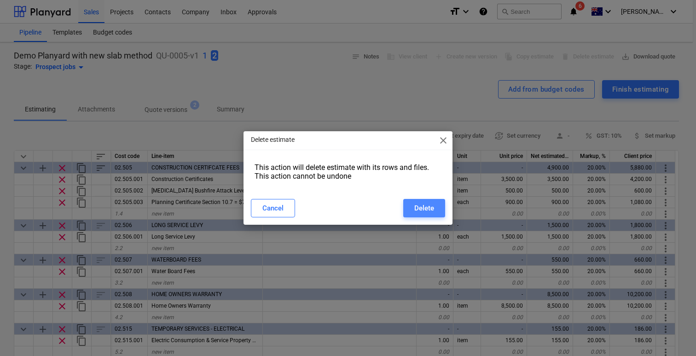
click at [426, 203] on div "Delete" at bounding box center [424, 208] width 20 height 12
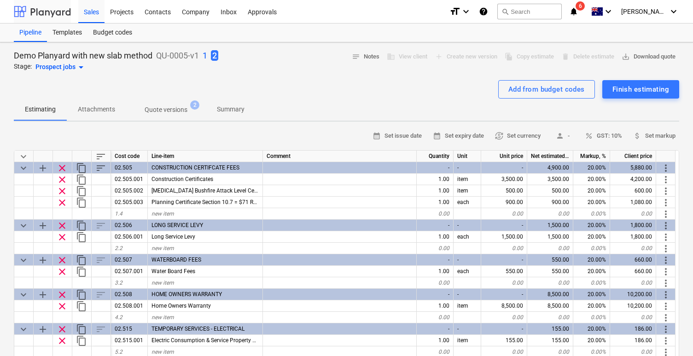
click at [40, 10] on div at bounding box center [42, 11] width 57 height 23
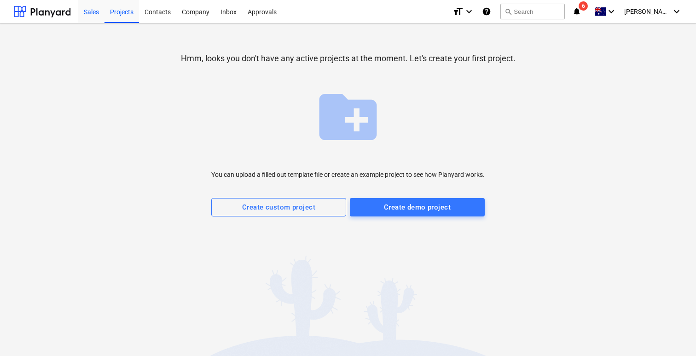
click at [86, 12] on div "Sales" at bounding box center [91, 11] width 26 height 23
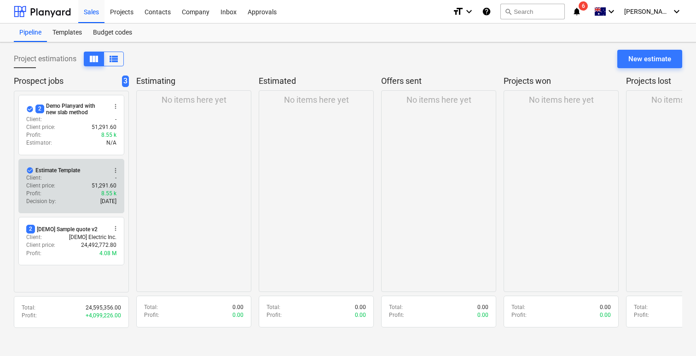
click at [115, 169] on span "more_vert" at bounding box center [115, 170] width 7 height 7
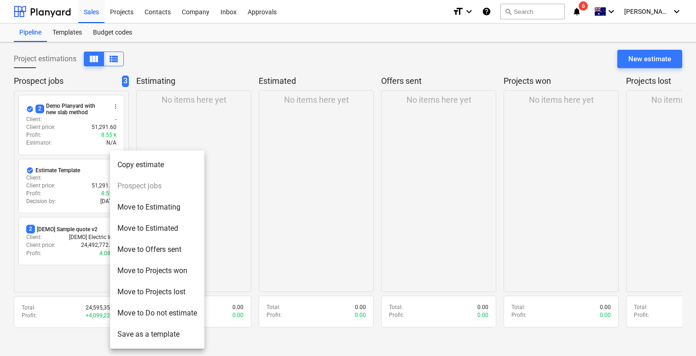
click at [231, 196] on div at bounding box center [348, 178] width 696 height 356
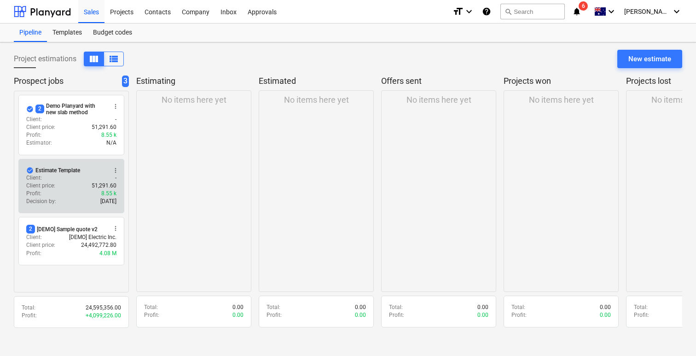
click at [81, 186] on div "Client price : 51,291.60" at bounding box center [71, 186] width 90 height 8
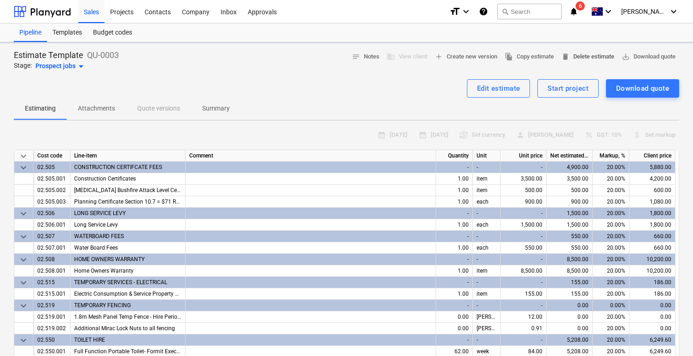
click at [600, 55] on span "delete Delete estimate" at bounding box center [587, 57] width 53 height 11
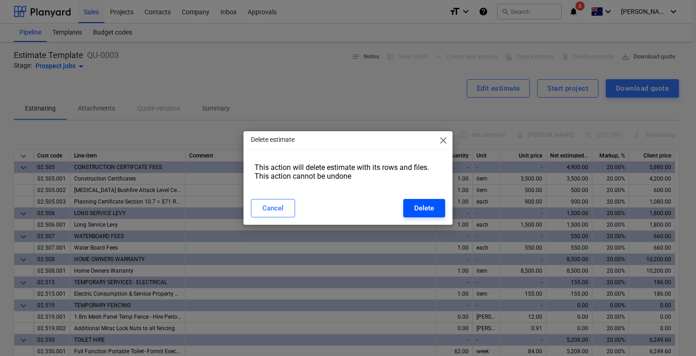
click at [418, 209] on div "Delete" at bounding box center [424, 208] width 20 height 12
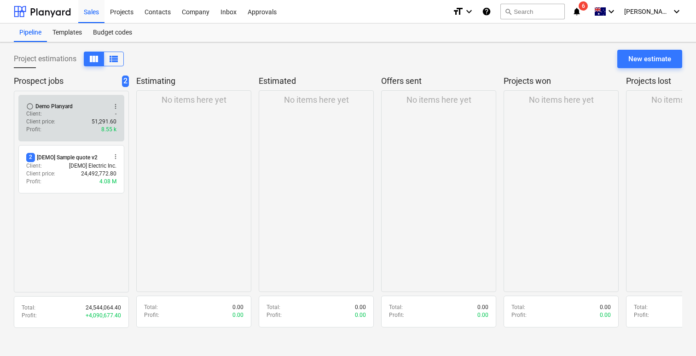
click at [79, 112] on div "Client : -" at bounding box center [71, 114] width 90 height 8
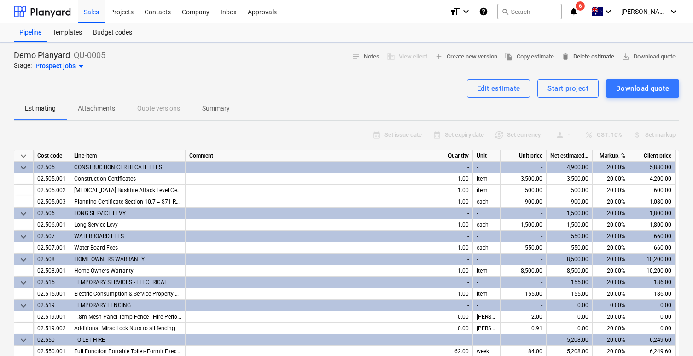
click at [609, 60] on span "delete Delete estimate" at bounding box center [587, 57] width 53 height 11
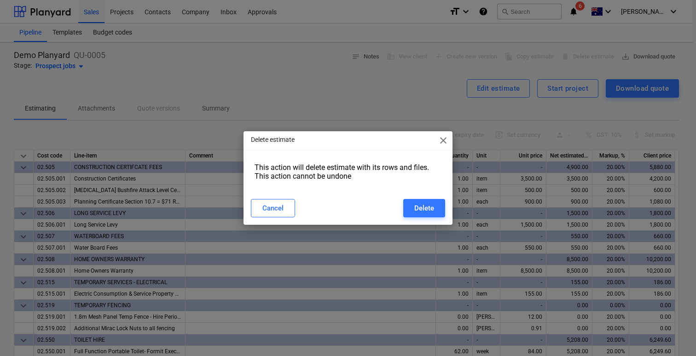
click at [419, 226] on div "Delete estimate close This action will delete estimate with its rows and files.…" at bounding box center [348, 178] width 696 height 356
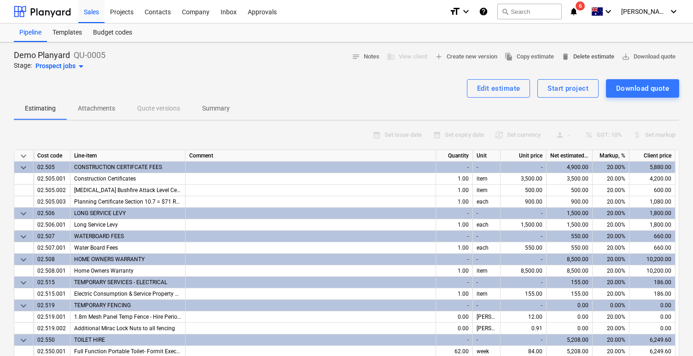
click at [606, 55] on span "delete Delete estimate" at bounding box center [587, 57] width 53 height 11
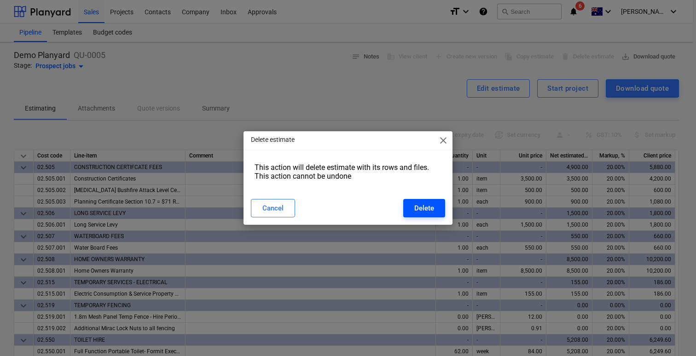
click at [427, 209] on div "Delete" at bounding box center [424, 208] width 20 height 12
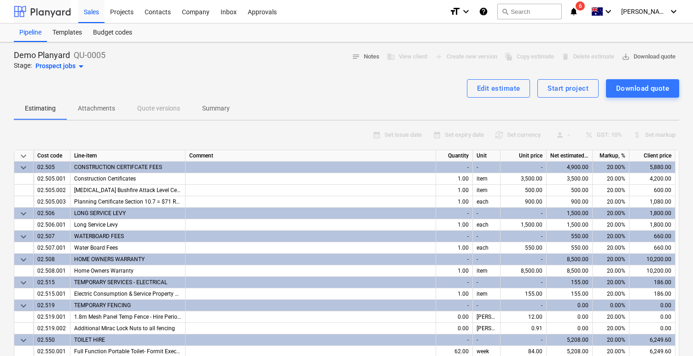
click at [64, 11] on div at bounding box center [42, 11] width 57 height 23
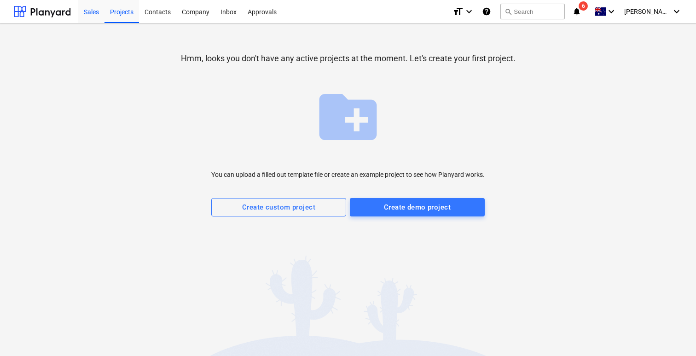
click at [101, 13] on div "Sales" at bounding box center [91, 11] width 26 height 23
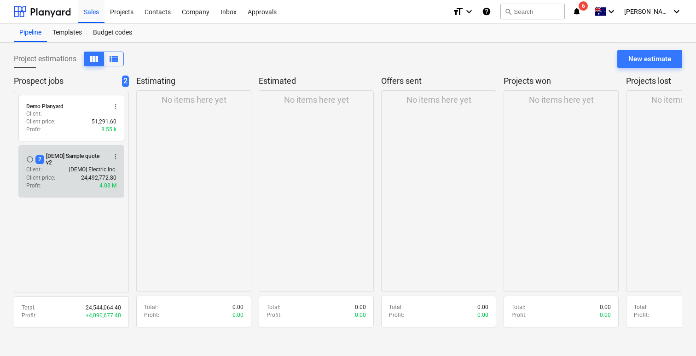
click at [117, 156] on span "more_vert" at bounding box center [115, 156] width 7 height 7
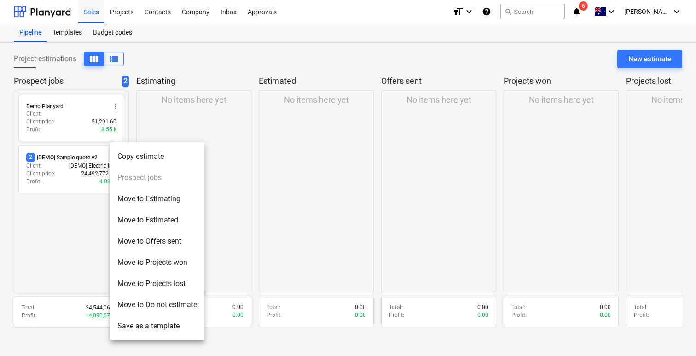
click at [85, 161] on div at bounding box center [348, 178] width 696 height 356
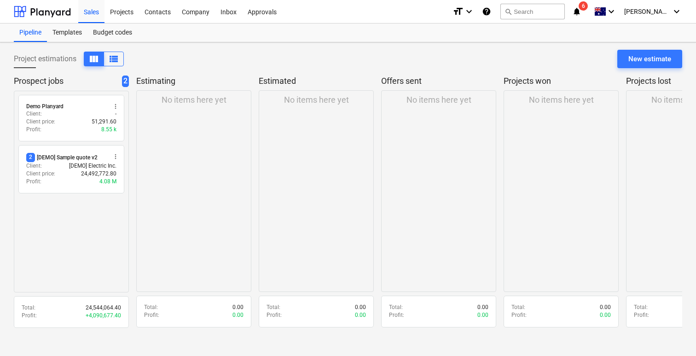
click at [85, 161] on div "2 [DEMO] Sample quote v2" at bounding box center [61, 157] width 71 height 9
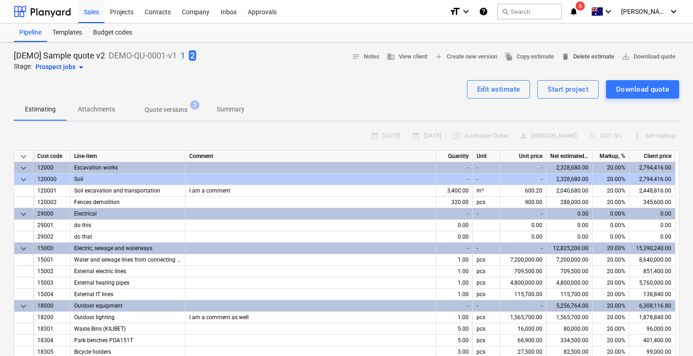
click at [602, 58] on span "delete Delete estimate" at bounding box center [587, 57] width 53 height 11
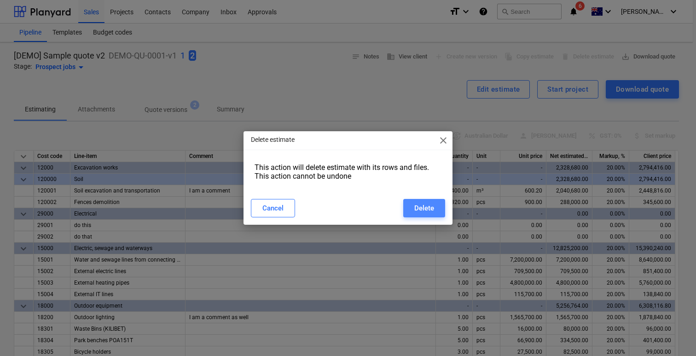
click at [405, 211] on button "Delete" at bounding box center [424, 208] width 42 height 18
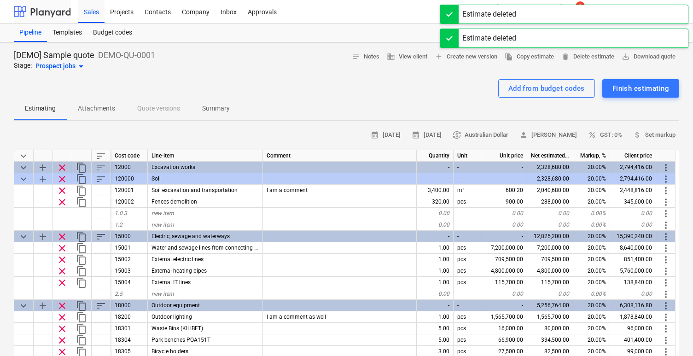
click at [61, 17] on div at bounding box center [42, 11] width 57 height 23
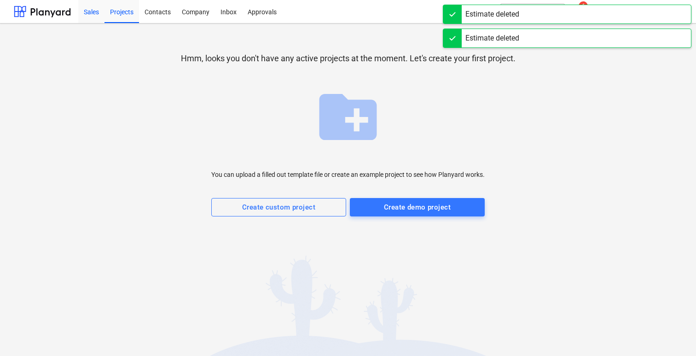
click at [89, 12] on div "Sales" at bounding box center [91, 11] width 26 height 23
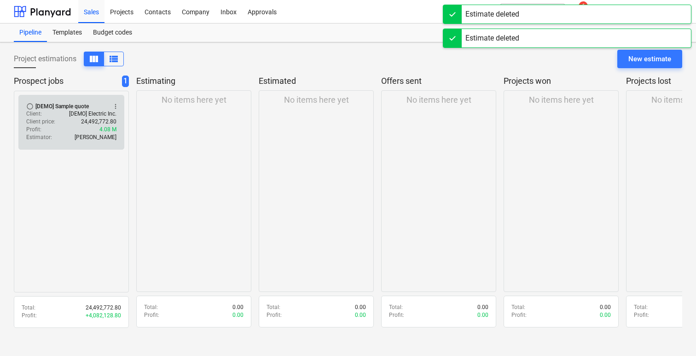
click at [116, 104] on span "more_vert" at bounding box center [115, 106] width 7 height 7
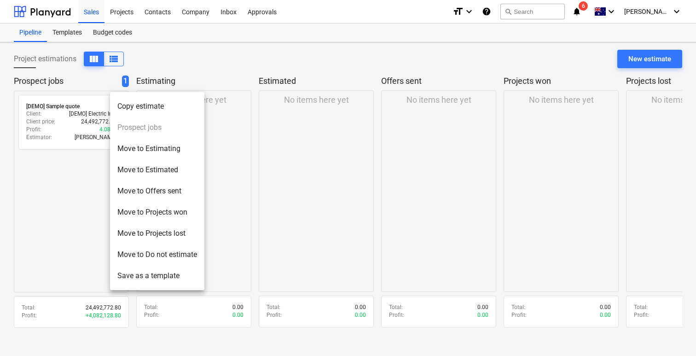
click at [308, 223] on div at bounding box center [348, 178] width 696 height 356
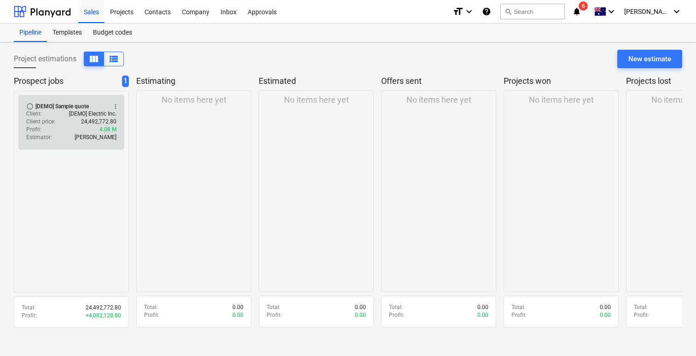
click at [48, 143] on div "radio_button_unchecked [DEMO] Sample quote more_vert Client : [DEMO] Electric I…" at bounding box center [71, 122] width 106 height 55
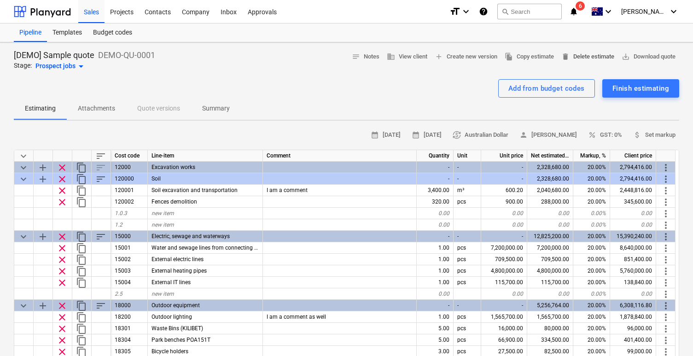
click at [583, 60] on span "delete Delete estimate" at bounding box center [587, 57] width 53 height 11
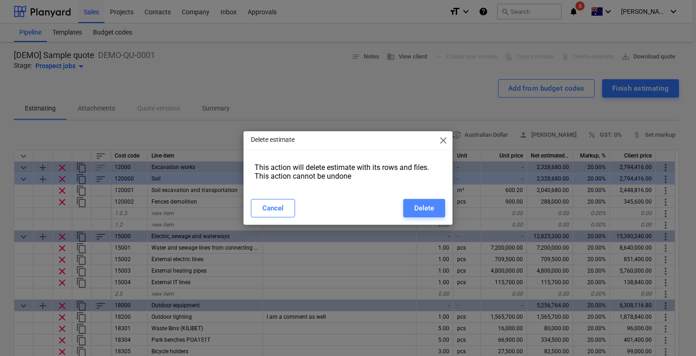
click at [418, 209] on div "Delete" at bounding box center [424, 208] width 20 height 12
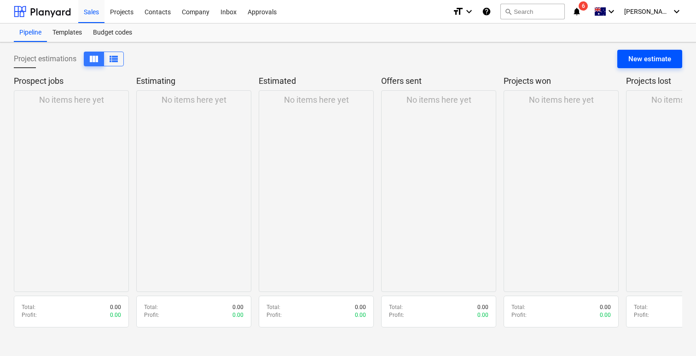
click at [643, 55] on div "New estimate" at bounding box center [649, 59] width 43 height 12
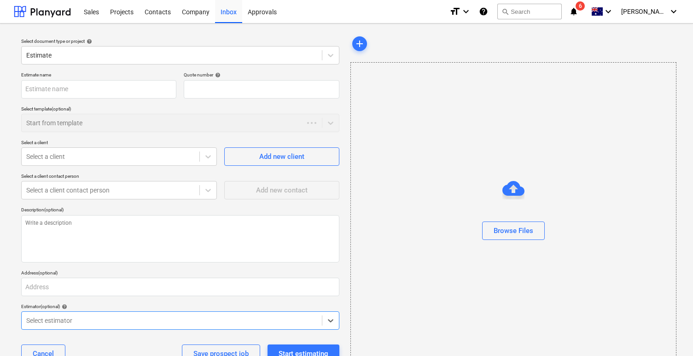
type textarea "x"
type input "QU-0009"
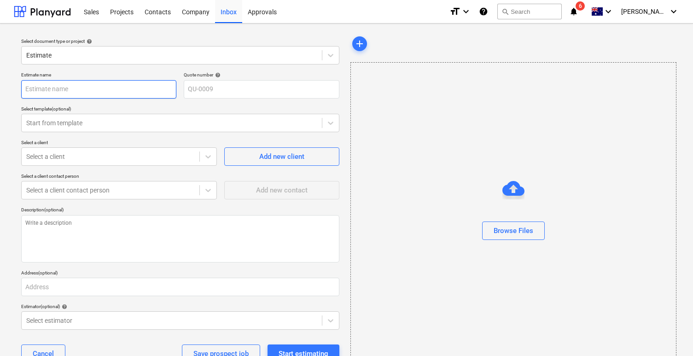
click at [142, 94] on input "text" at bounding box center [98, 89] width 155 height 18
type textarea "x"
type input "G"
type textarea "x"
type input "Ge"
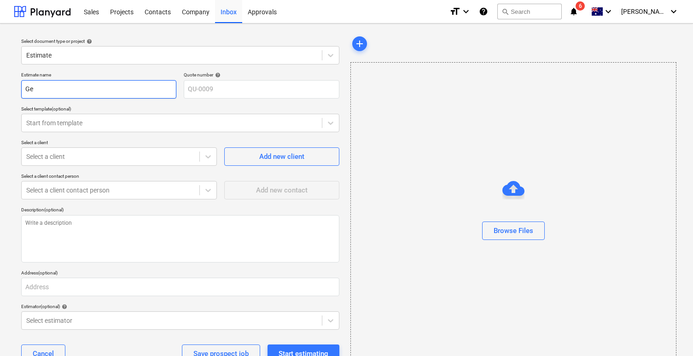
type textarea "x"
type input "G"
type textarea "x"
type input "B"
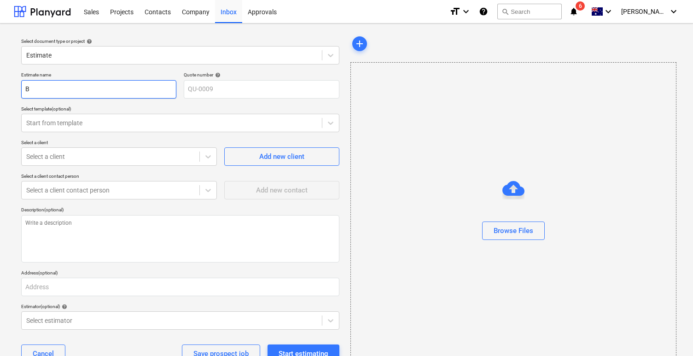
type textarea "x"
type input "Ba"
type textarea "x"
type input "Bas"
type textarea "x"
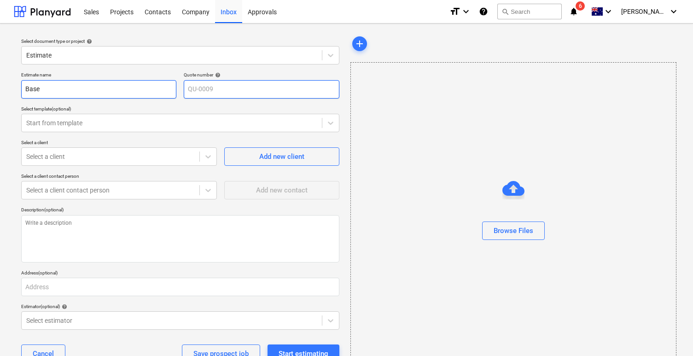
type input "Base"
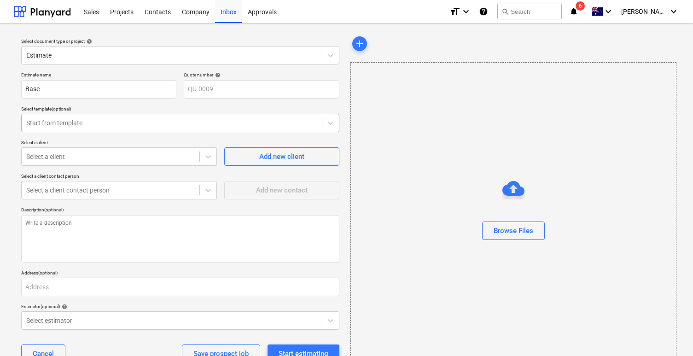
click at [190, 120] on div at bounding box center [171, 122] width 291 height 9
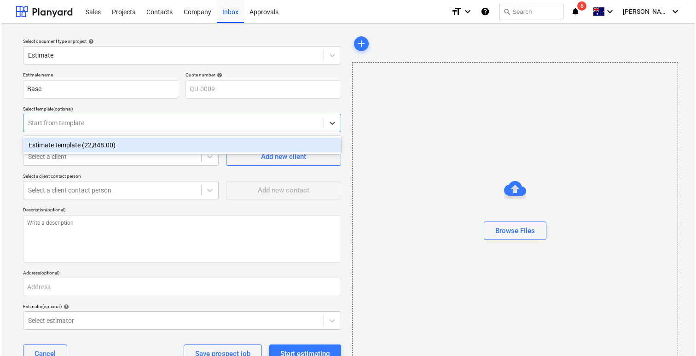
scroll to position [29, 0]
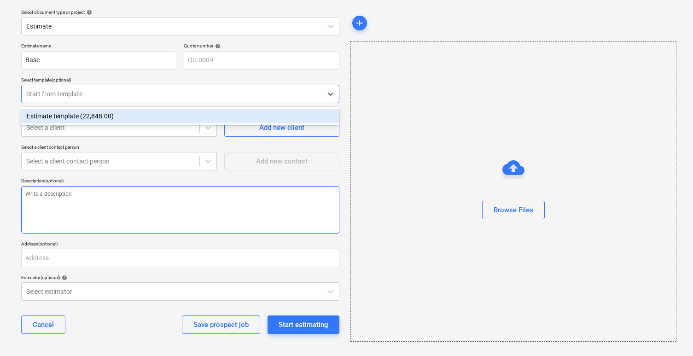
click at [185, 212] on textarea at bounding box center [180, 209] width 318 height 47
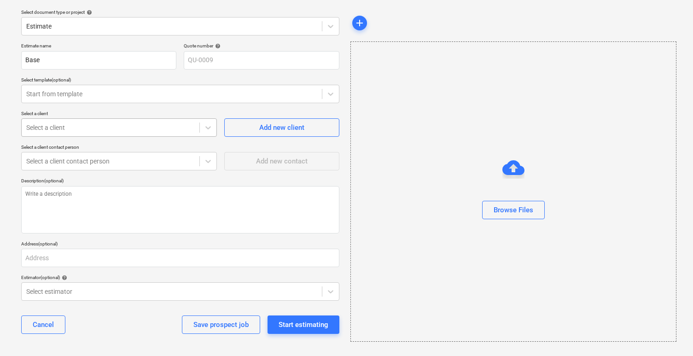
click at [166, 122] on div "Select a client" at bounding box center [111, 127] width 178 height 13
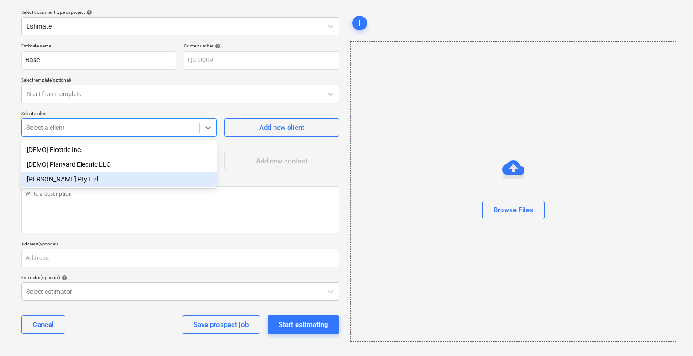
click at [195, 236] on div "Estimate name Base Quote number help QU-0009 Select template (optional) Start f…" at bounding box center [179, 192] width 325 height 306
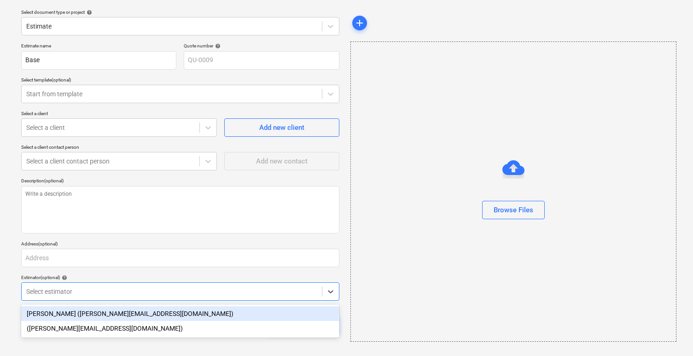
click at [221, 294] on div at bounding box center [171, 291] width 291 height 9
click at [172, 315] on div "Tommy Zhang (tommy.zhang@i-homes.com.au)" at bounding box center [180, 313] width 318 height 15
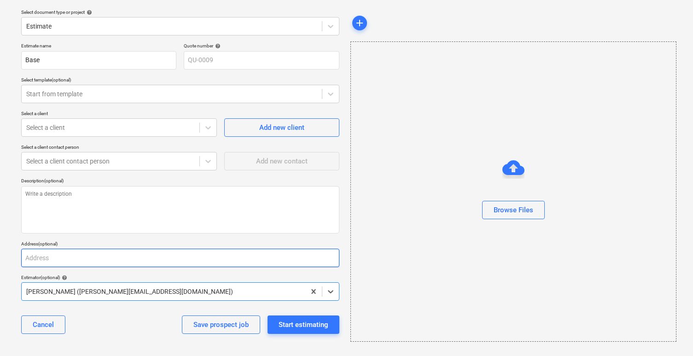
click at [175, 262] on input "text" at bounding box center [180, 258] width 318 height 18
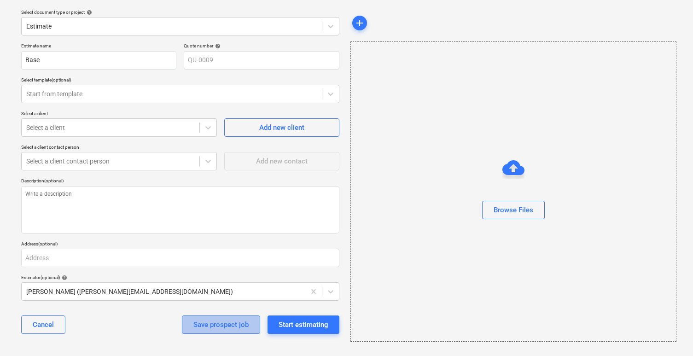
click at [208, 324] on div "Save prospect job" at bounding box center [220, 325] width 55 height 12
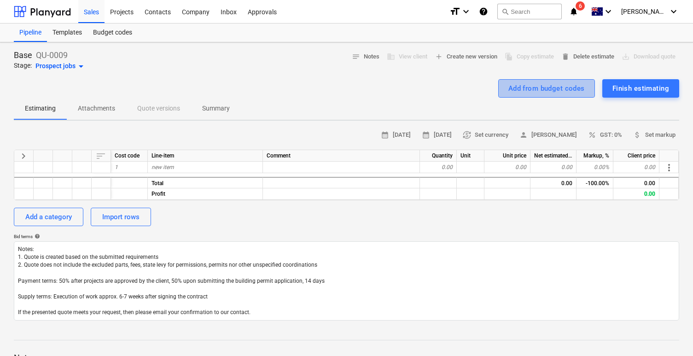
click at [571, 90] on div "Add from budget codes" at bounding box center [546, 88] width 76 height 12
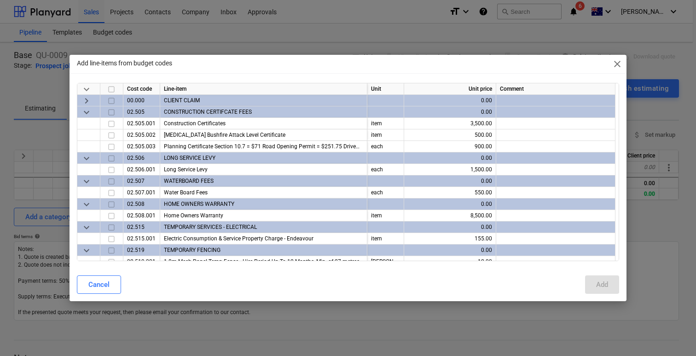
click at [85, 111] on span "keyboard_arrow_down" at bounding box center [86, 112] width 11 height 11
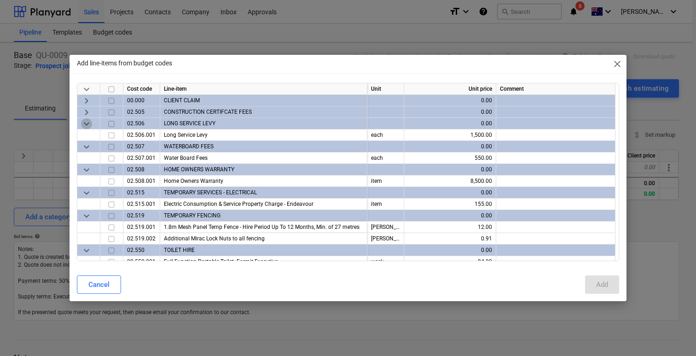
click at [84, 120] on span "keyboard_arrow_down" at bounding box center [86, 123] width 11 height 11
type textarea "x"
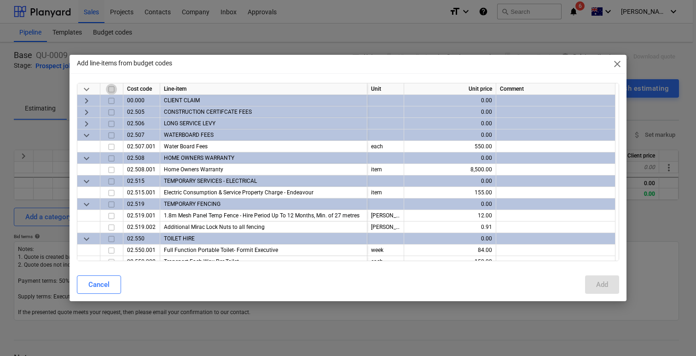
click at [112, 88] on input "checkbox" at bounding box center [111, 89] width 11 height 11
checkbox input "false"
click at [84, 133] on span "keyboard_arrow_down" at bounding box center [86, 135] width 11 height 11
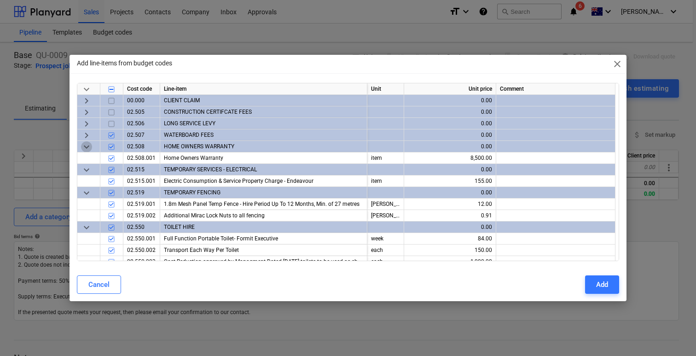
click at [85, 146] on span "keyboard_arrow_down" at bounding box center [86, 146] width 11 height 11
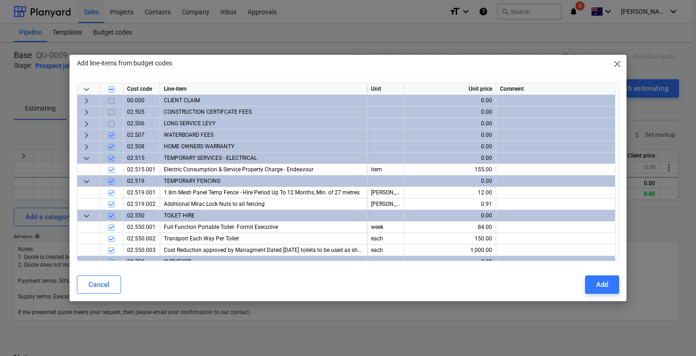
click at [87, 159] on span "keyboard_arrow_down" at bounding box center [86, 158] width 11 height 11
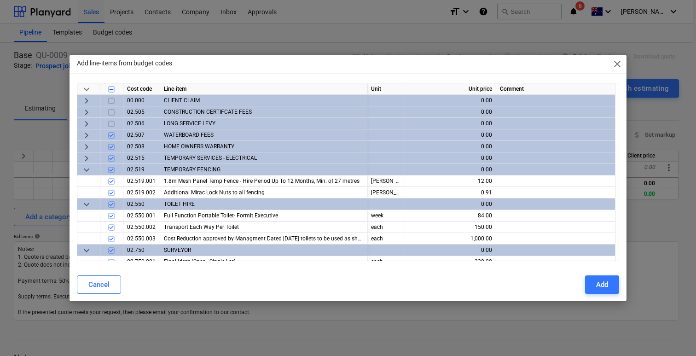
click at [87, 167] on span "keyboard_arrow_down" at bounding box center [86, 169] width 11 height 11
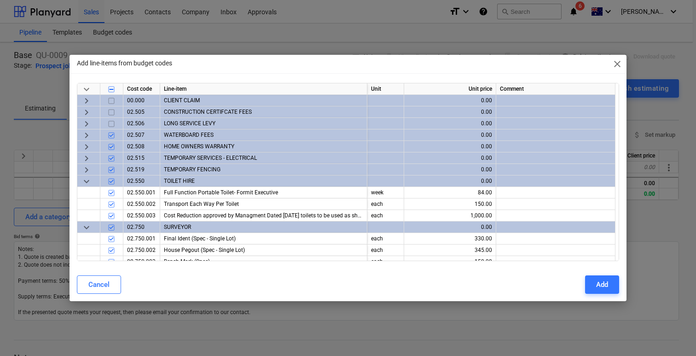
click at [87, 183] on span "keyboard_arrow_down" at bounding box center [86, 181] width 11 height 11
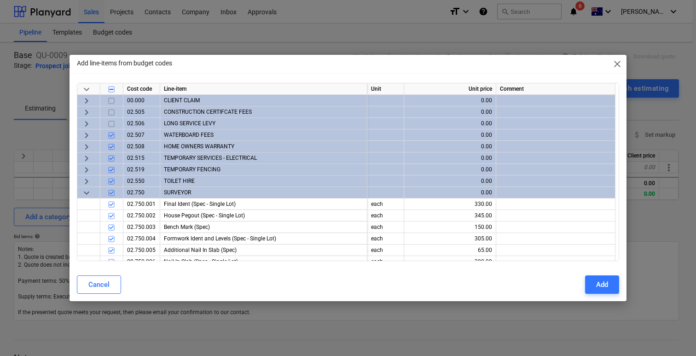
click at [88, 190] on span "keyboard_arrow_down" at bounding box center [86, 192] width 11 height 11
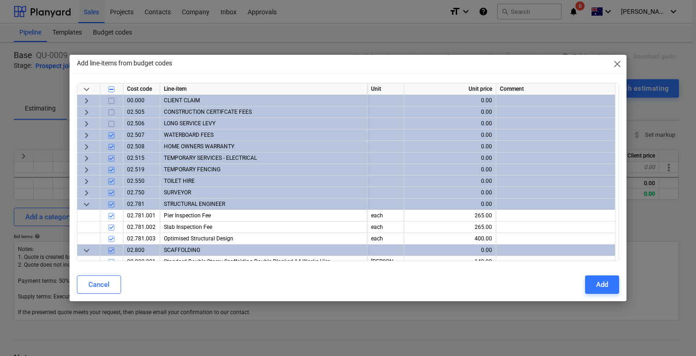
click at [90, 200] on span "keyboard_arrow_down" at bounding box center [86, 204] width 11 height 11
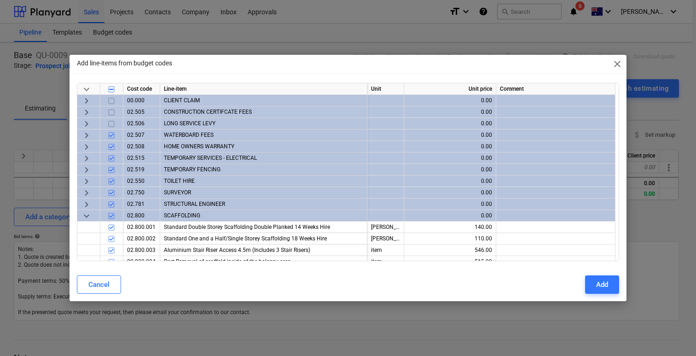
click at [85, 213] on span "keyboard_arrow_down" at bounding box center [86, 215] width 11 height 11
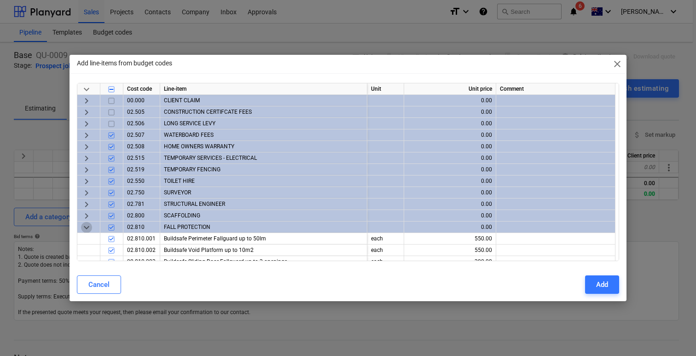
click at [85, 225] on span "keyboard_arrow_down" at bounding box center [86, 227] width 11 height 11
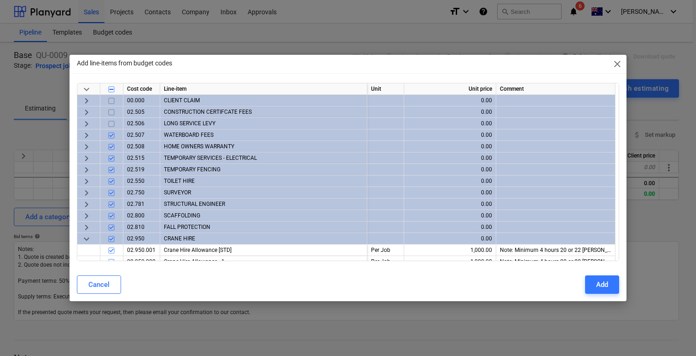
click at [87, 239] on span "keyboard_arrow_down" at bounding box center [86, 238] width 11 height 11
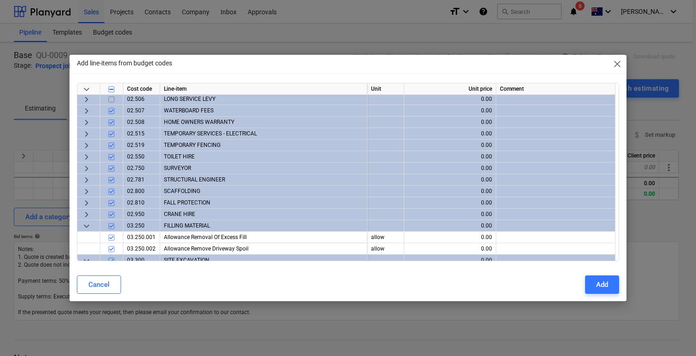
scroll to position [30, 0]
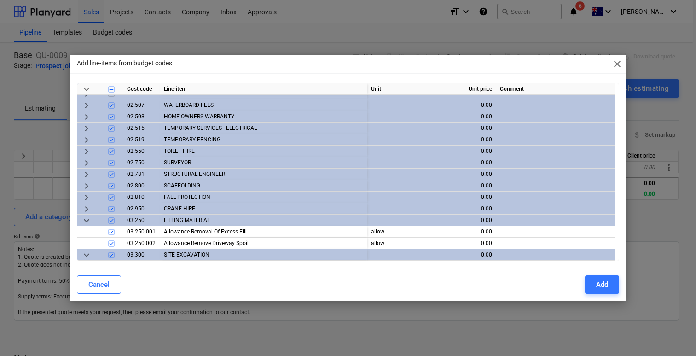
click at [84, 221] on span "keyboard_arrow_down" at bounding box center [86, 220] width 11 height 11
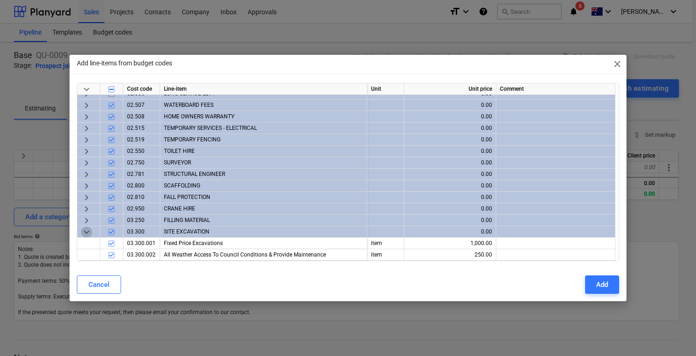
click at [83, 230] on span "keyboard_arrow_down" at bounding box center [86, 231] width 11 height 11
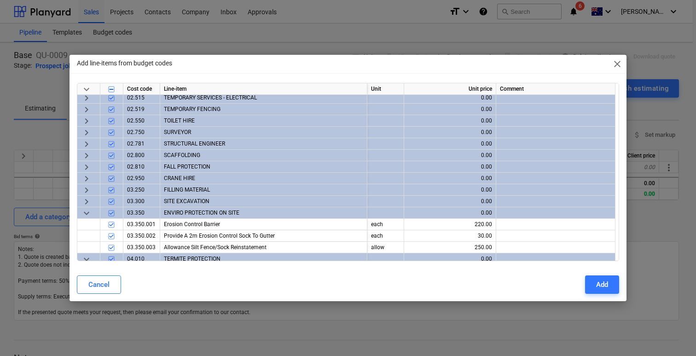
scroll to position [62, 0]
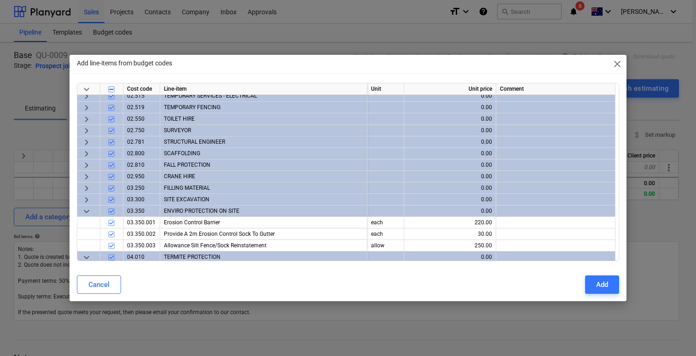
click at [85, 209] on span "keyboard_arrow_down" at bounding box center [86, 211] width 11 height 11
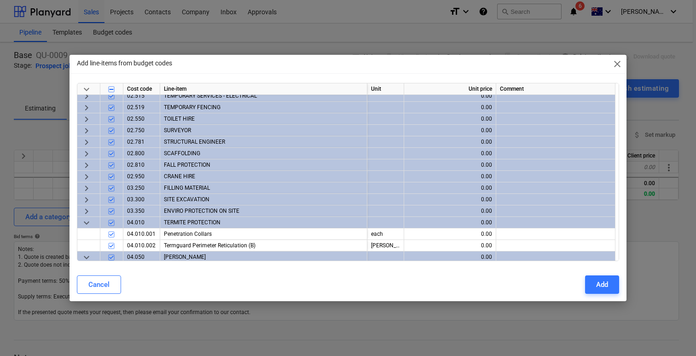
click at [84, 221] on span "keyboard_arrow_down" at bounding box center [86, 222] width 11 height 11
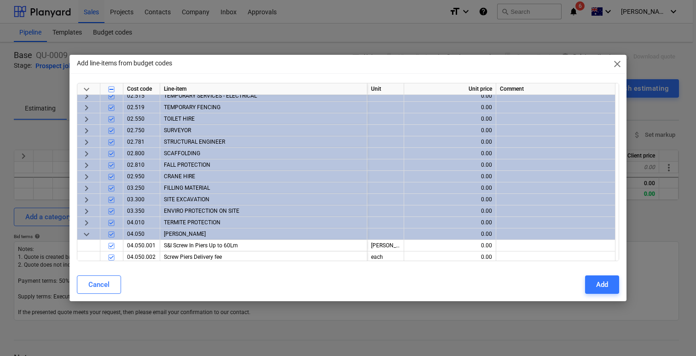
click at [84, 232] on span "keyboard_arrow_down" at bounding box center [86, 234] width 11 height 11
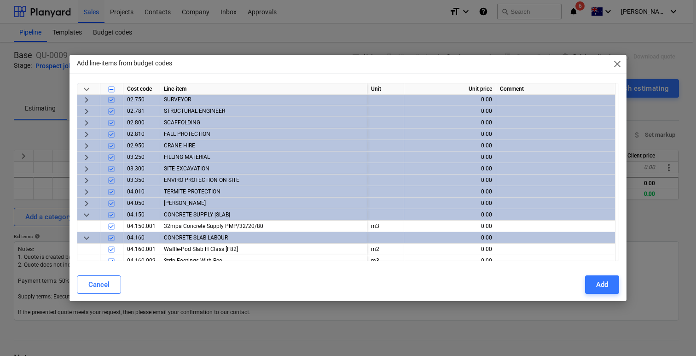
scroll to position [95, 0]
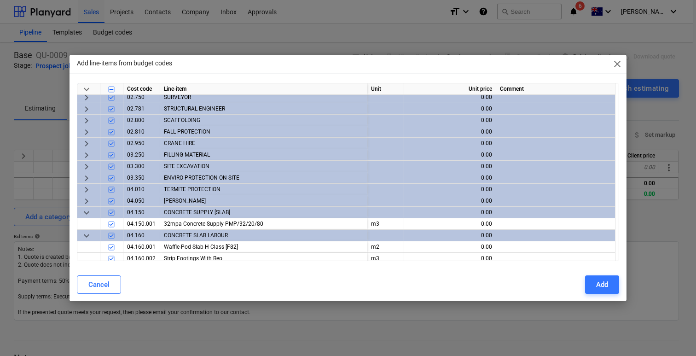
click at [90, 212] on span "keyboard_arrow_down" at bounding box center [86, 212] width 11 height 11
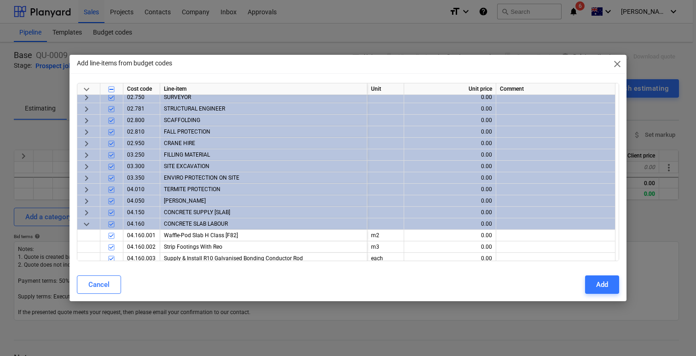
click at [83, 225] on span "keyboard_arrow_down" at bounding box center [86, 224] width 11 height 11
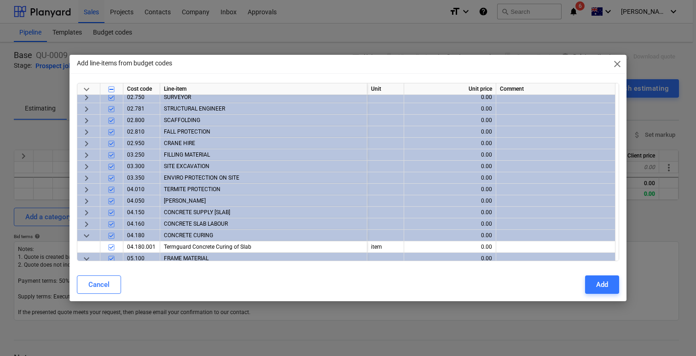
click at [88, 233] on span "keyboard_arrow_down" at bounding box center [86, 235] width 11 height 11
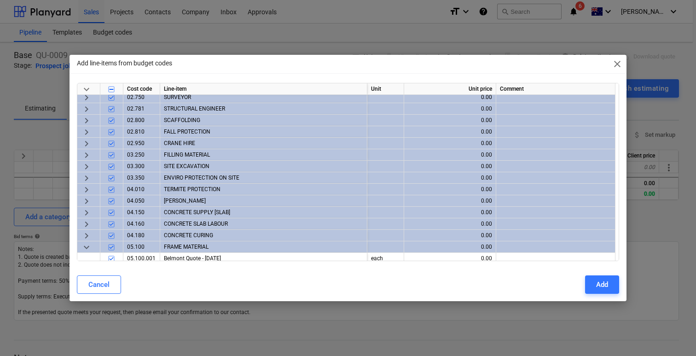
click at [87, 243] on span "keyboard_arrow_down" at bounding box center [86, 247] width 11 height 11
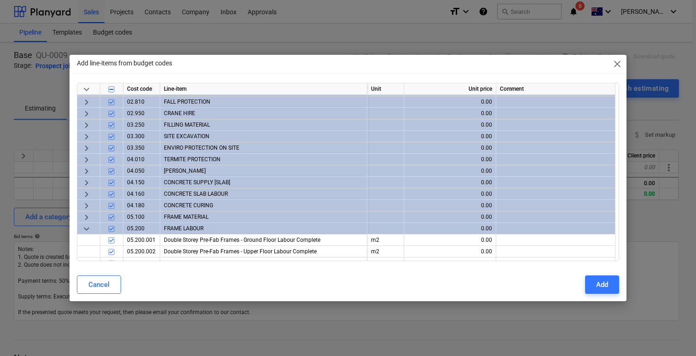
scroll to position [130, 0]
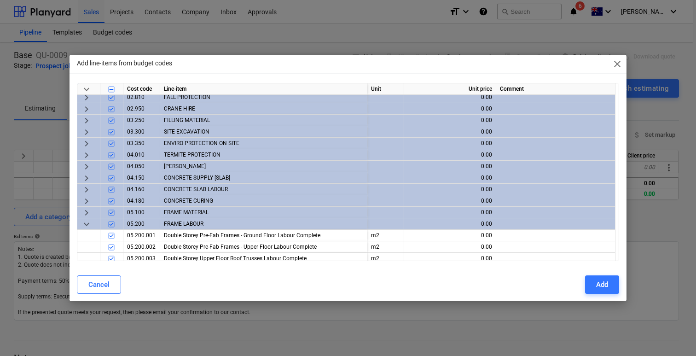
click at [87, 228] on span "keyboard_arrow_down" at bounding box center [86, 224] width 11 height 11
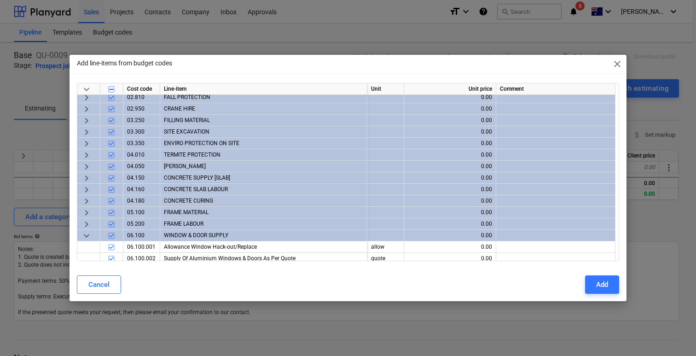
click at [88, 235] on span "keyboard_arrow_down" at bounding box center [86, 235] width 11 height 11
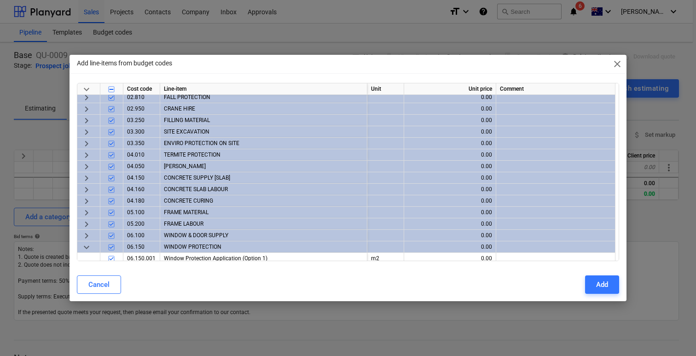
click at [86, 247] on span "keyboard_arrow_down" at bounding box center [86, 247] width 11 height 11
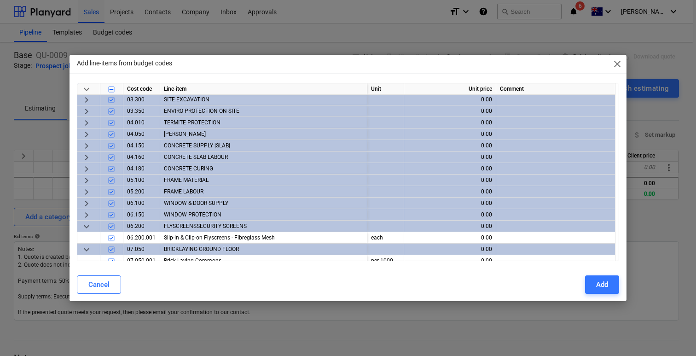
scroll to position [171, 0]
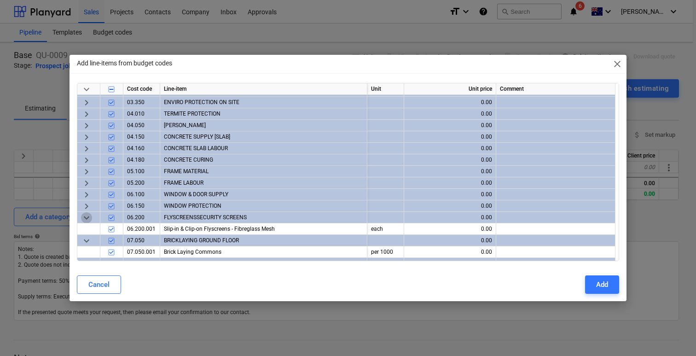
click at [86, 221] on span "keyboard_arrow_down" at bounding box center [86, 217] width 11 height 11
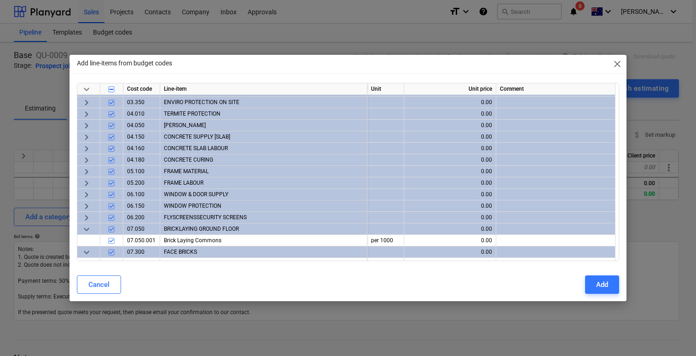
click at [84, 230] on span "keyboard_arrow_down" at bounding box center [86, 229] width 11 height 11
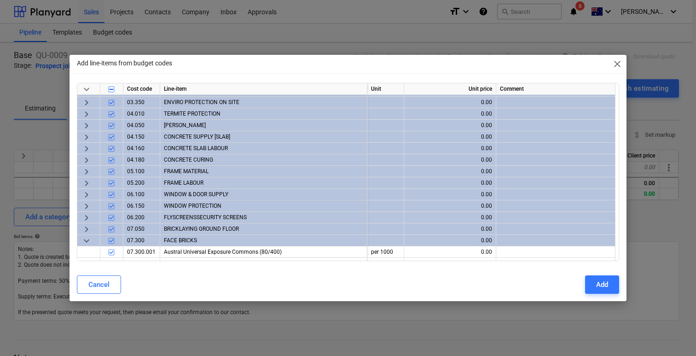
click at [86, 236] on span "keyboard_arrow_down" at bounding box center [86, 240] width 11 height 11
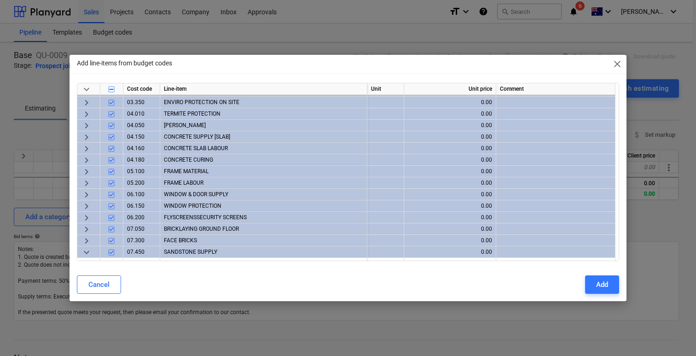
click at [83, 251] on span "keyboard_arrow_down" at bounding box center [86, 252] width 11 height 11
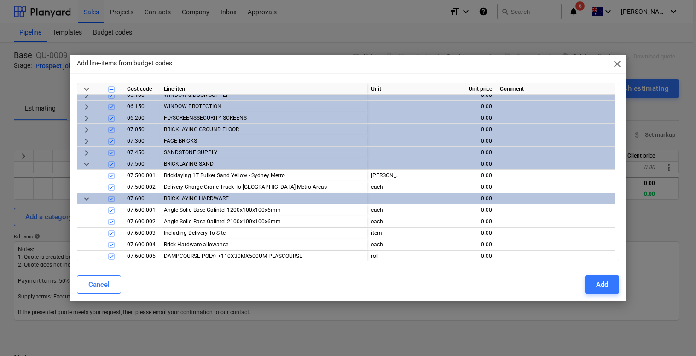
scroll to position [273, 0]
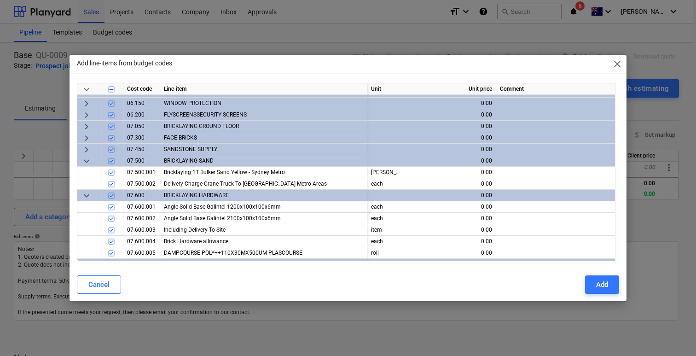
click at [81, 162] on span "keyboard_arrow_down" at bounding box center [86, 161] width 11 height 11
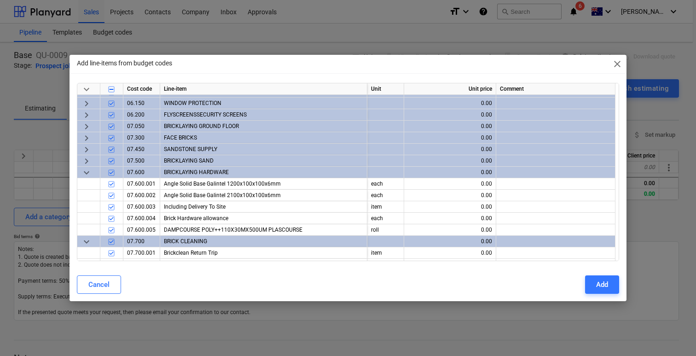
click at [83, 168] on span "keyboard_arrow_down" at bounding box center [86, 172] width 11 height 11
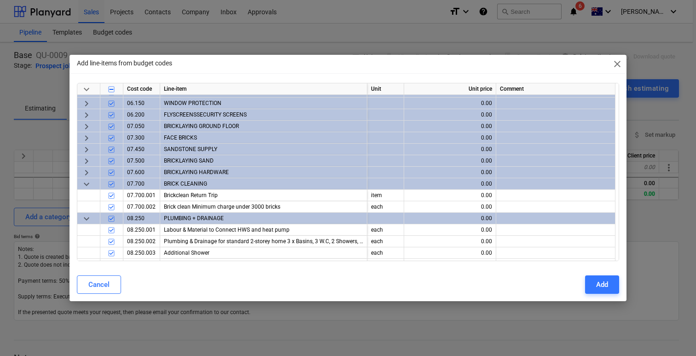
click at [86, 182] on span "keyboard_arrow_down" at bounding box center [86, 184] width 11 height 11
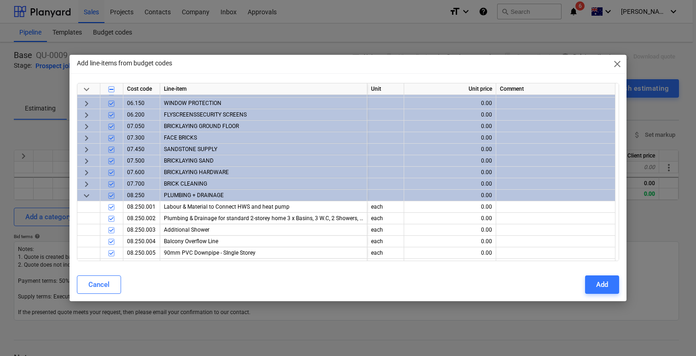
click at [86, 193] on span "keyboard_arrow_down" at bounding box center [86, 195] width 11 height 11
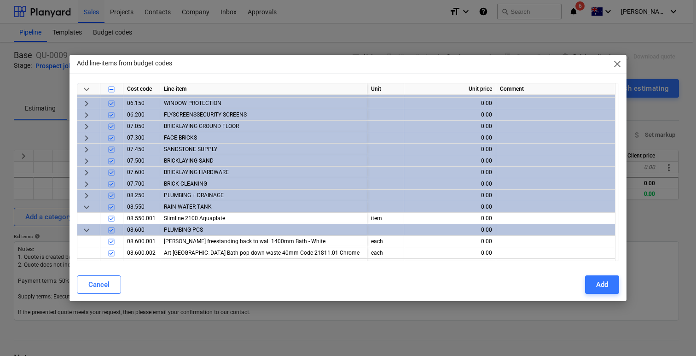
click at [88, 205] on span "keyboard_arrow_down" at bounding box center [86, 207] width 11 height 11
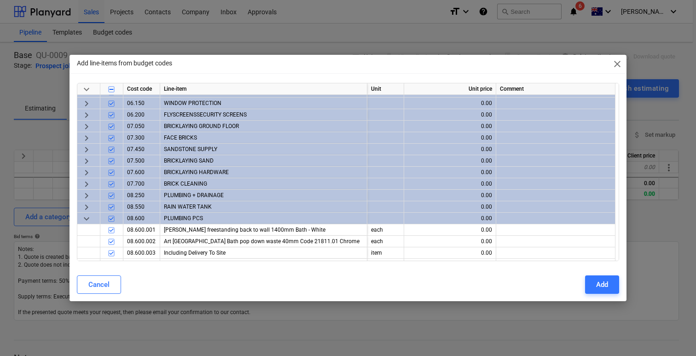
click at [87, 218] on span "keyboard_arrow_down" at bounding box center [86, 218] width 11 height 11
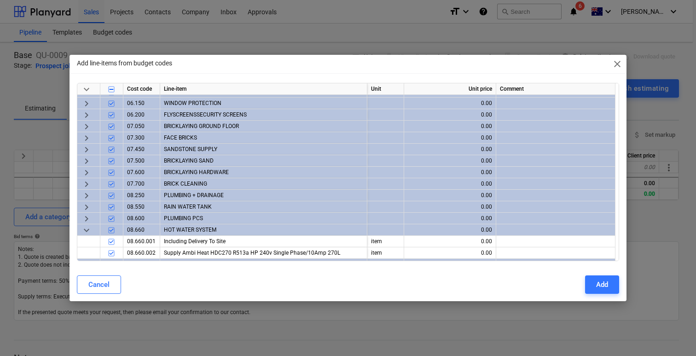
click at [86, 227] on span "keyboard_arrow_down" at bounding box center [86, 230] width 11 height 11
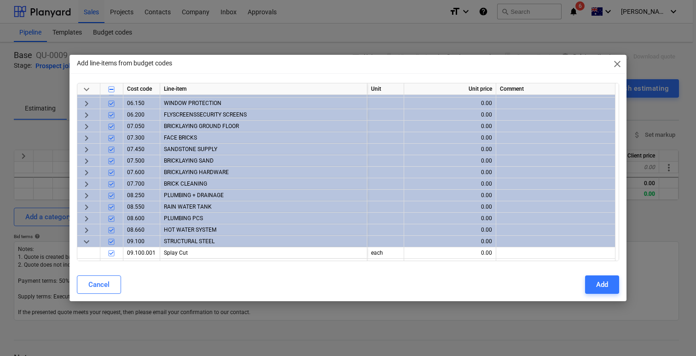
click at [84, 238] on span "keyboard_arrow_down" at bounding box center [86, 241] width 11 height 11
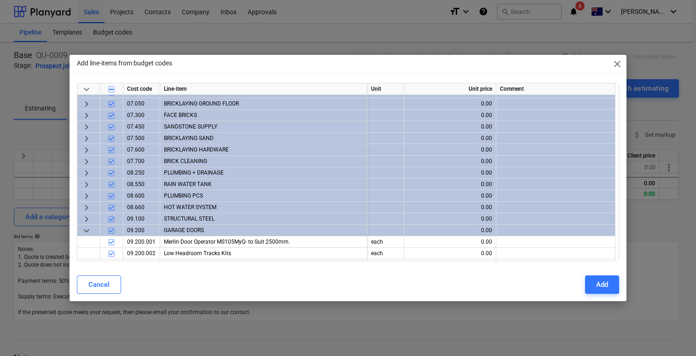
scroll to position [309, 0]
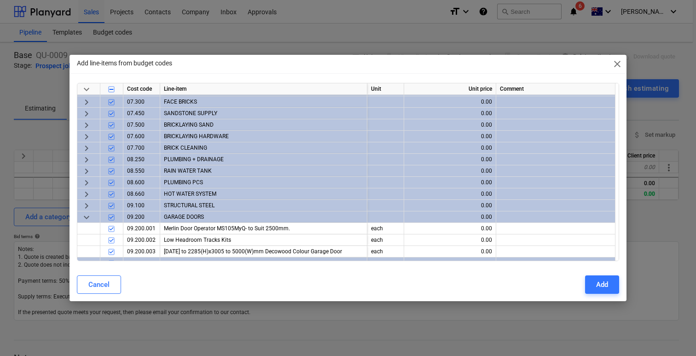
click at [87, 220] on span "keyboard_arrow_down" at bounding box center [86, 217] width 11 height 11
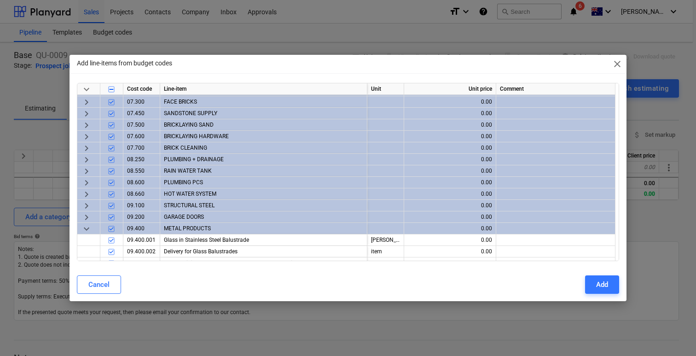
click at [86, 228] on span "keyboard_arrow_down" at bounding box center [86, 228] width 11 height 11
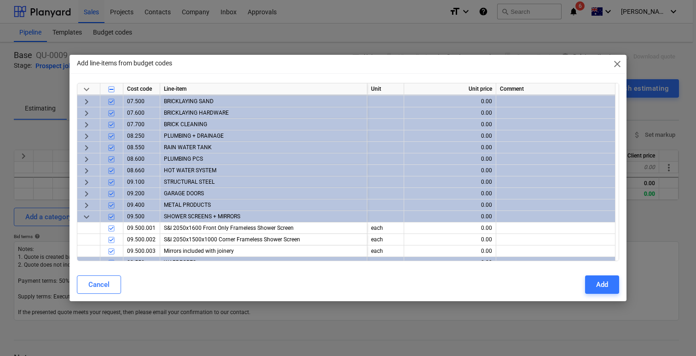
scroll to position [337, 0]
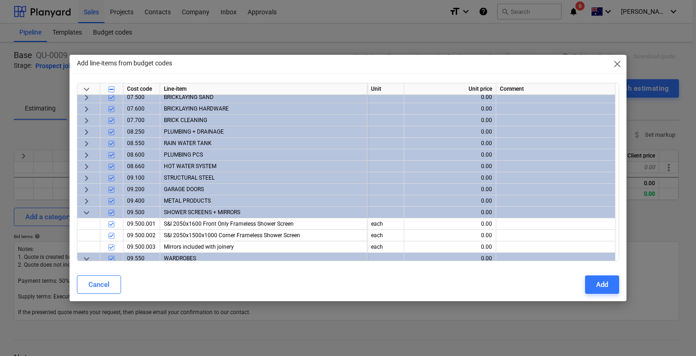
click at [85, 215] on span "keyboard_arrow_down" at bounding box center [86, 212] width 11 height 11
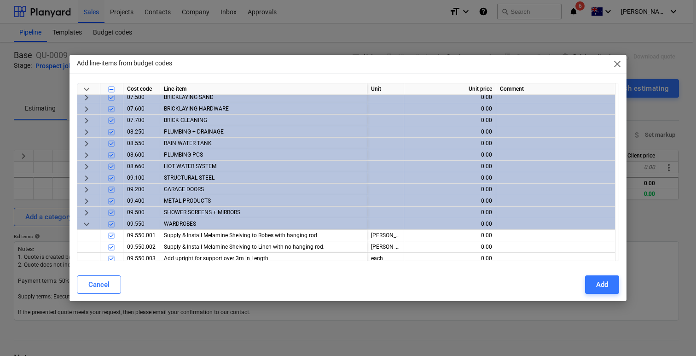
click at [84, 221] on span "keyboard_arrow_down" at bounding box center [86, 224] width 11 height 11
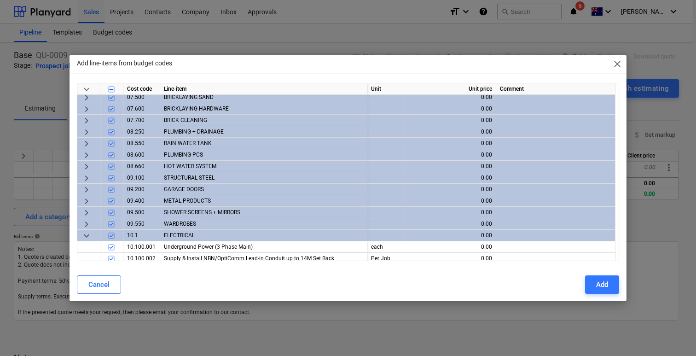
click at [85, 232] on span "keyboard_arrow_down" at bounding box center [86, 235] width 11 height 11
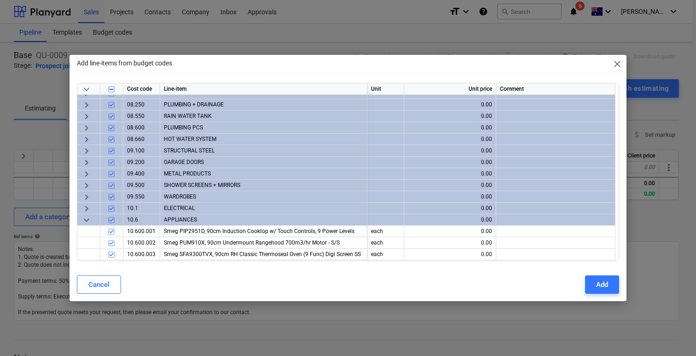
scroll to position [366, 0]
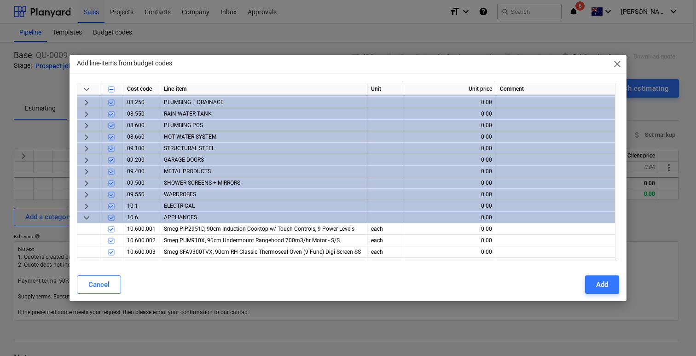
click at [83, 215] on span "keyboard_arrow_down" at bounding box center [86, 217] width 11 height 11
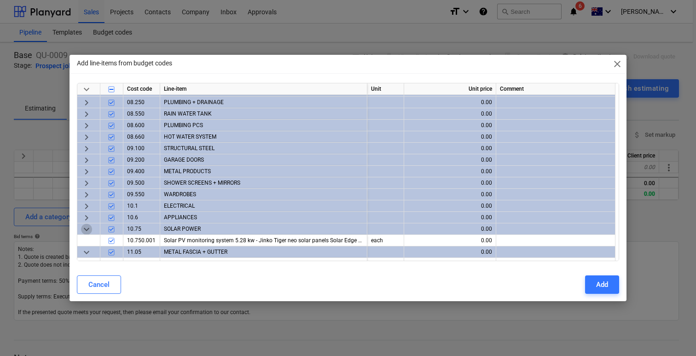
click at [85, 232] on span "keyboard_arrow_down" at bounding box center [86, 229] width 11 height 11
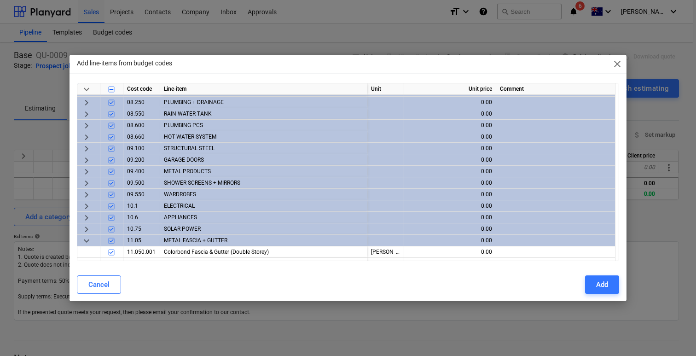
click at [84, 241] on span "keyboard_arrow_down" at bounding box center [86, 240] width 11 height 11
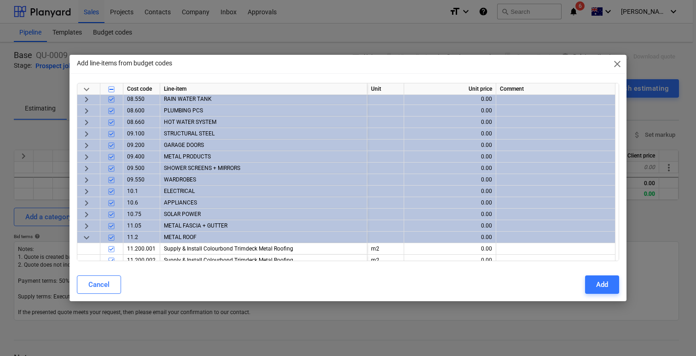
scroll to position [386, 0]
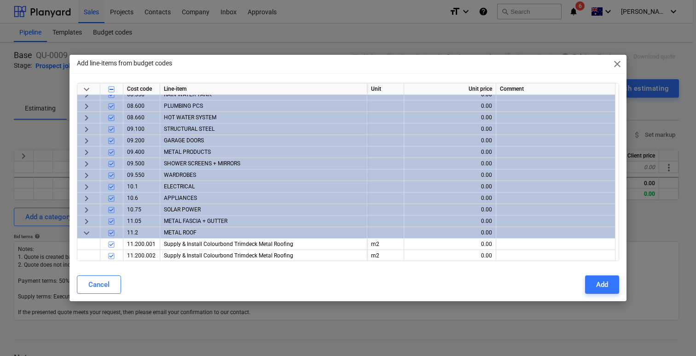
click at [84, 235] on span "keyboard_arrow_down" at bounding box center [86, 232] width 11 height 11
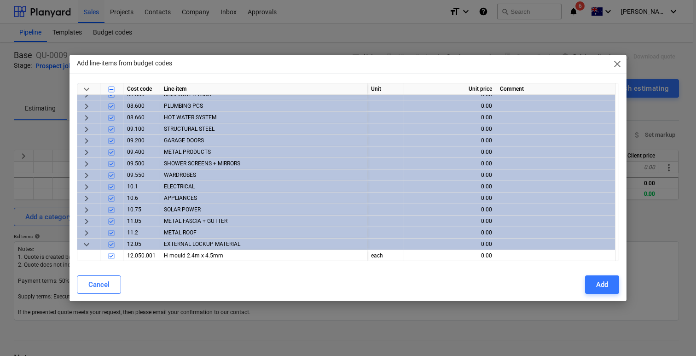
click at [88, 245] on span "keyboard_arrow_down" at bounding box center [86, 244] width 11 height 11
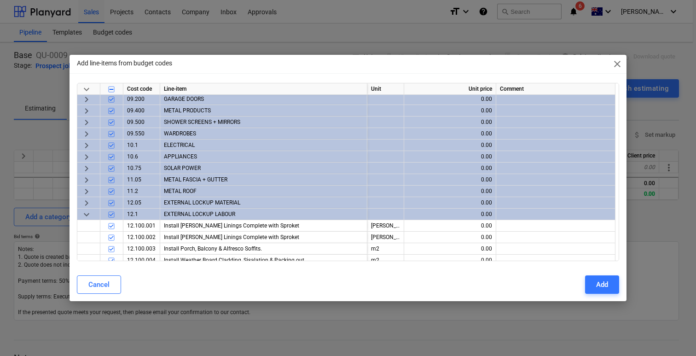
scroll to position [438, 0]
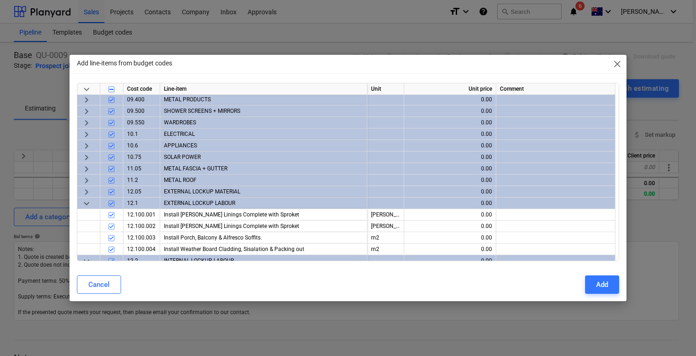
click at [85, 203] on span "keyboard_arrow_down" at bounding box center [86, 203] width 11 height 11
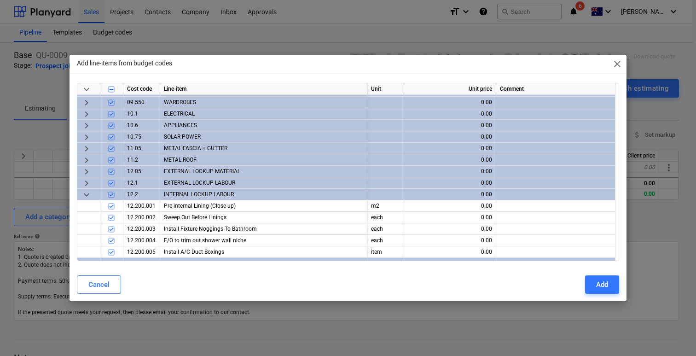
scroll to position [462, 0]
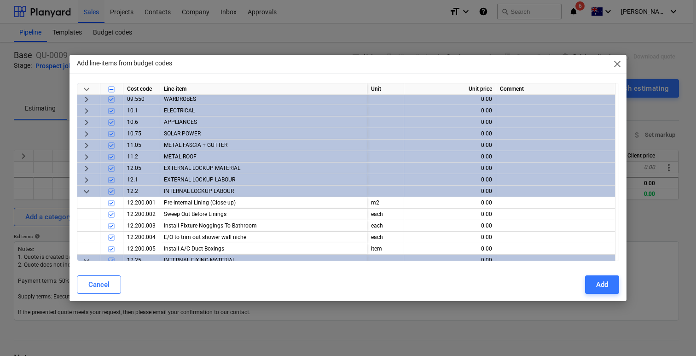
click at [85, 193] on span "keyboard_arrow_down" at bounding box center [86, 191] width 11 height 11
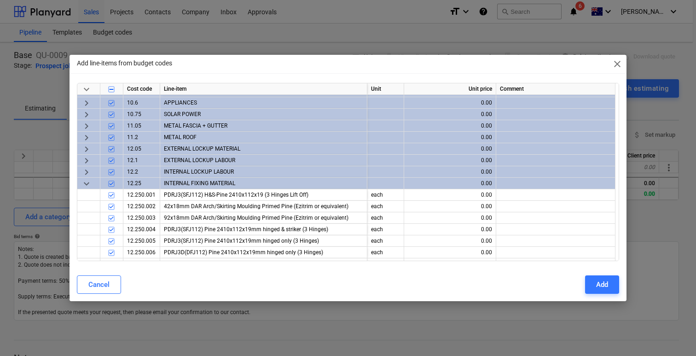
scroll to position [482, 0]
click at [84, 185] on span "keyboard_arrow_down" at bounding box center [86, 182] width 11 height 11
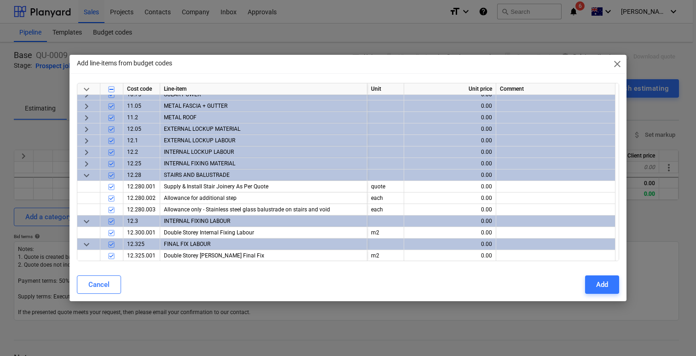
scroll to position [502, 0]
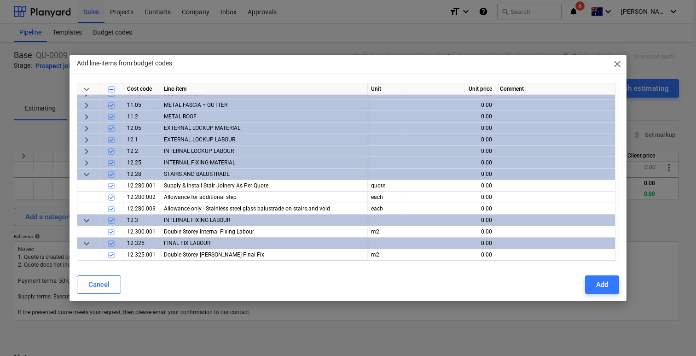
click at [84, 177] on span "keyboard_arrow_down" at bounding box center [86, 174] width 11 height 11
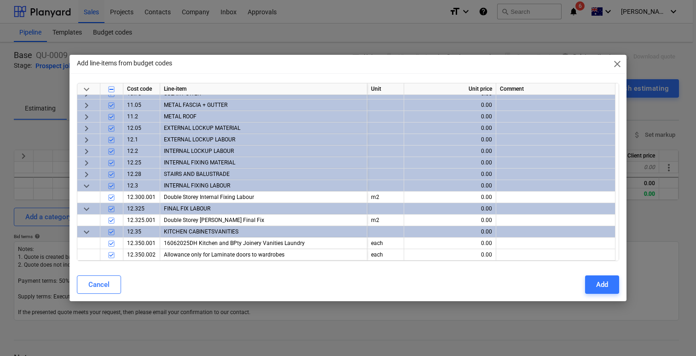
click at [83, 185] on span "keyboard_arrow_down" at bounding box center [86, 185] width 11 height 11
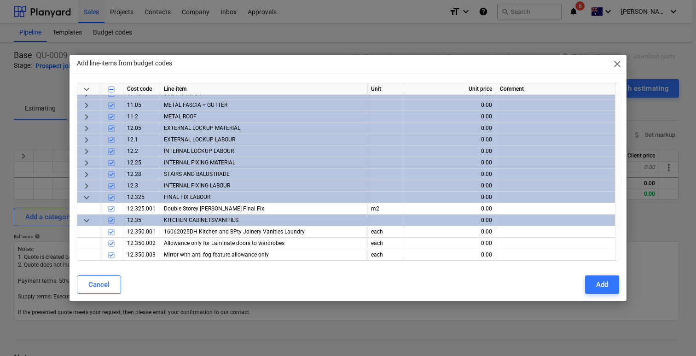
click at [84, 195] on span "keyboard_arrow_down" at bounding box center [86, 197] width 11 height 11
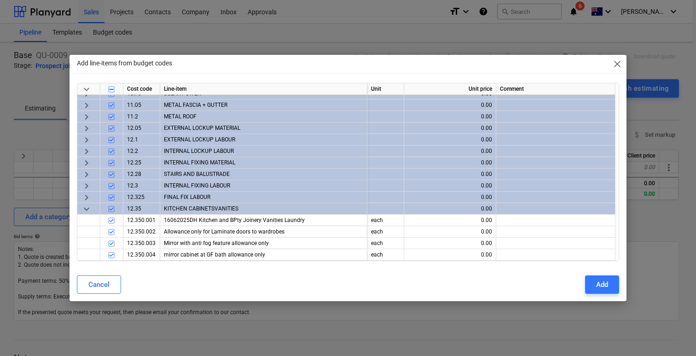
click at [86, 205] on span "keyboard_arrow_down" at bounding box center [86, 208] width 11 height 11
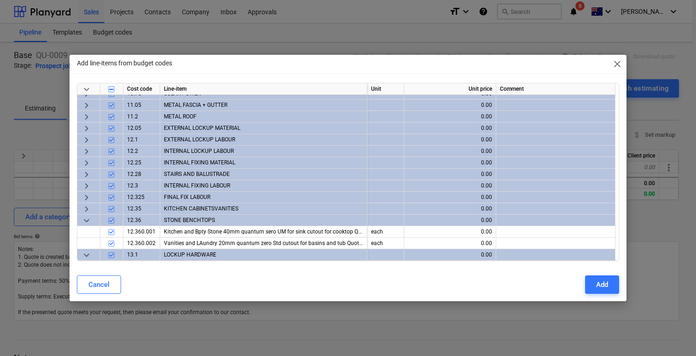
click at [88, 223] on span "keyboard_arrow_down" at bounding box center [86, 220] width 11 height 11
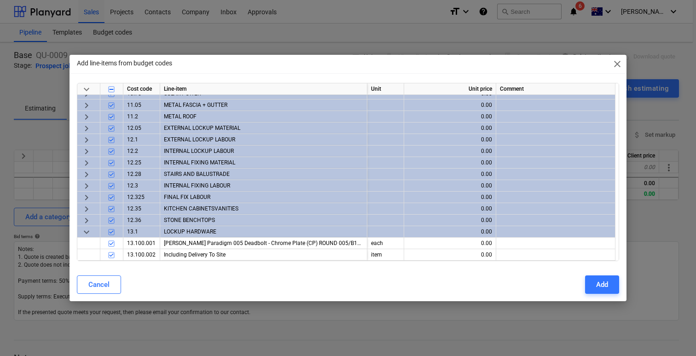
click at [88, 231] on span "keyboard_arrow_down" at bounding box center [86, 231] width 11 height 11
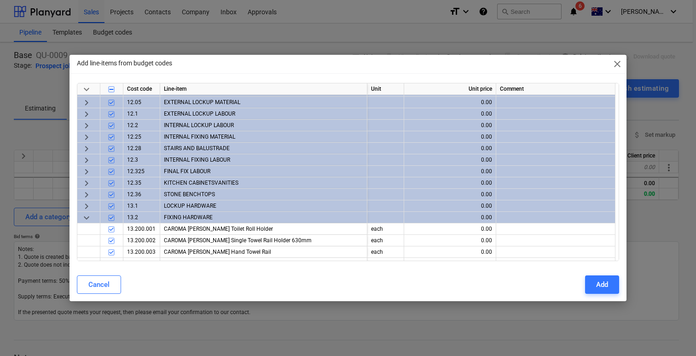
scroll to position [542, 0]
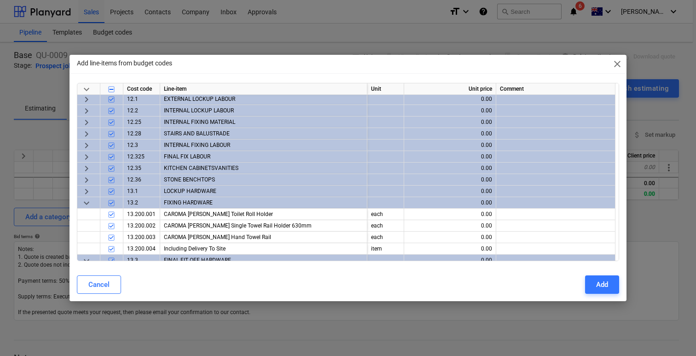
click at [85, 208] on span "keyboard_arrow_down" at bounding box center [86, 202] width 11 height 11
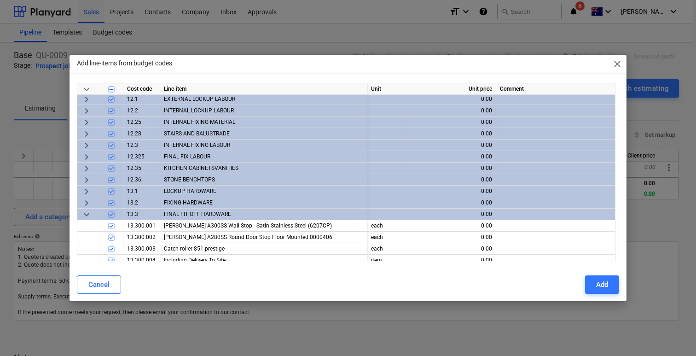
click at [84, 211] on span "keyboard_arrow_down" at bounding box center [86, 214] width 11 height 11
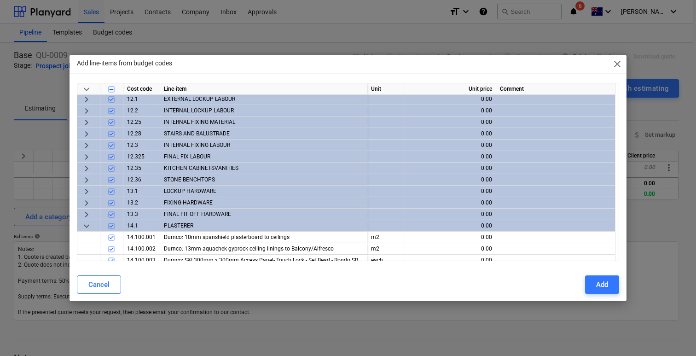
click at [82, 223] on span "keyboard_arrow_down" at bounding box center [86, 225] width 11 height 11
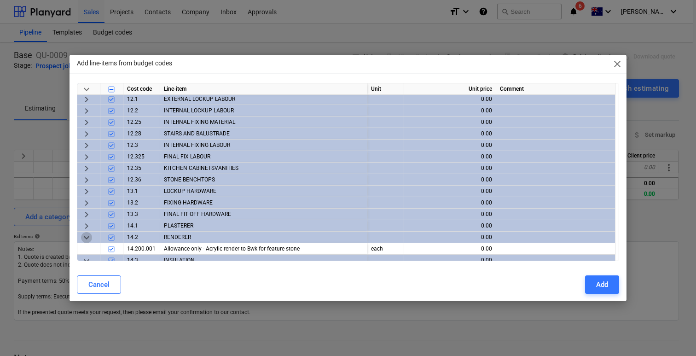
click at [85, 234] on span "keyboard_arrow_down" at bounding box center [86, 237] width 11 height 11
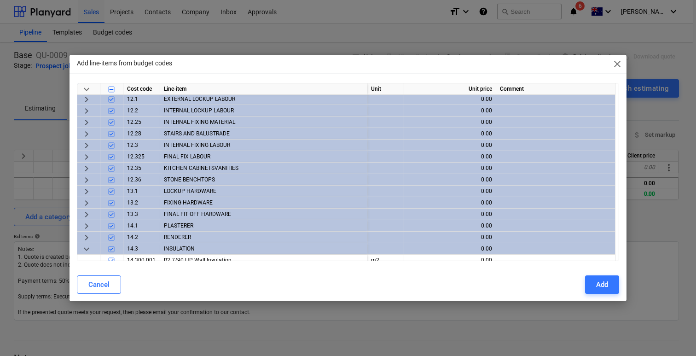
click at [85, 234] on span "keyboard_arrow_right" at bounding box center [86, 237] width 11 height 11
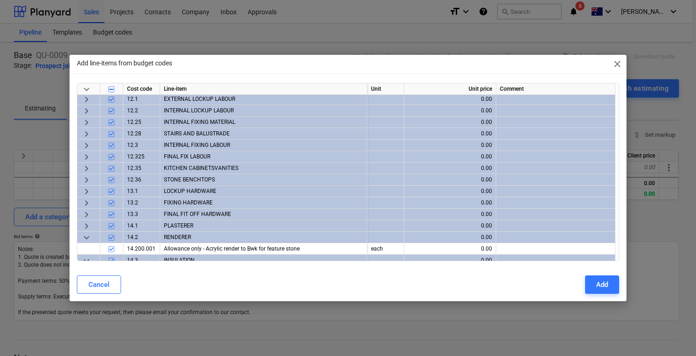
click at [89, 240] on span "keyboard_arrow_down" at bounding box center [86, 237] width 11 height 11
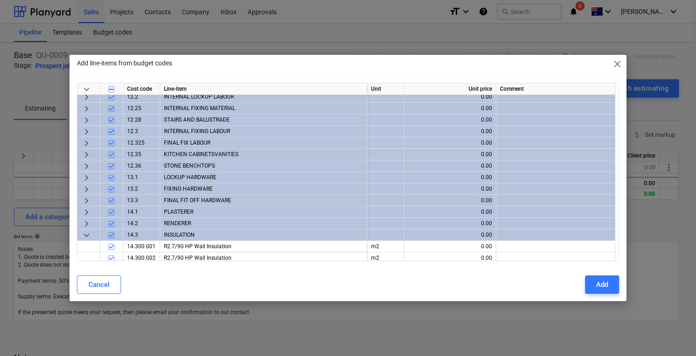
scroll to position [557, 0]
click at [88, 236] on span "keyboard_arrow_down" at bounding box center [86, 234] width 11 height 11
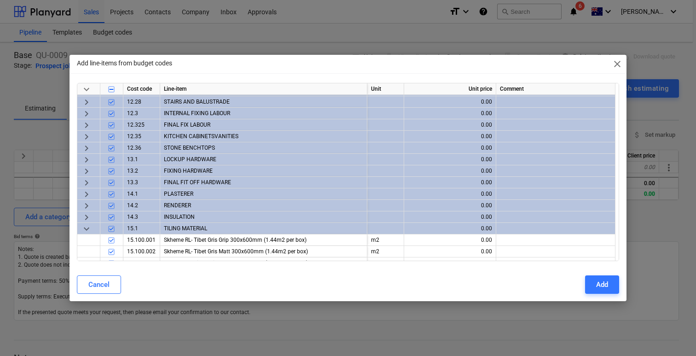
scroll to position [586, 0]
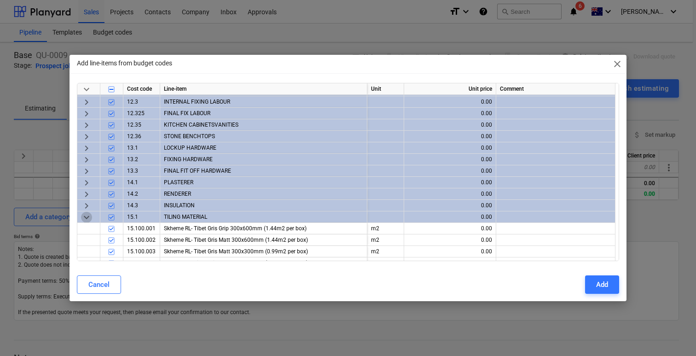
click at [89, 217] on span "keyboard_arrow_down" at bounding box center [86, 217] width 11 height 11
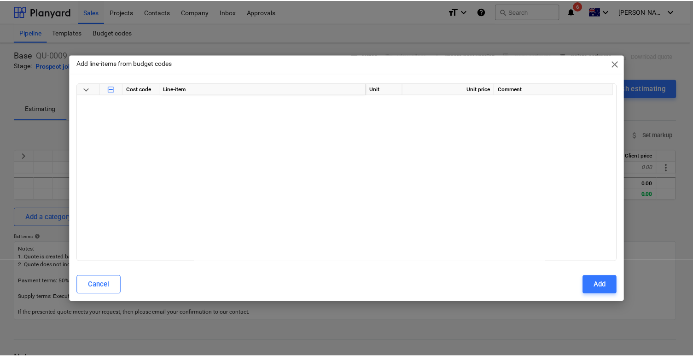
scroll to position [0, 0]
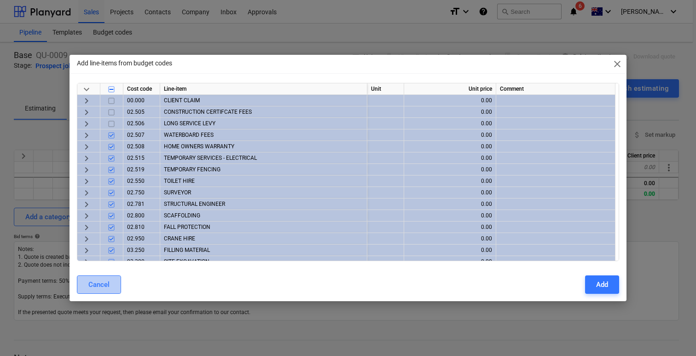
click at [110, 280] on button "Cancel" at bounding box center [99, 284] width 44 height 18
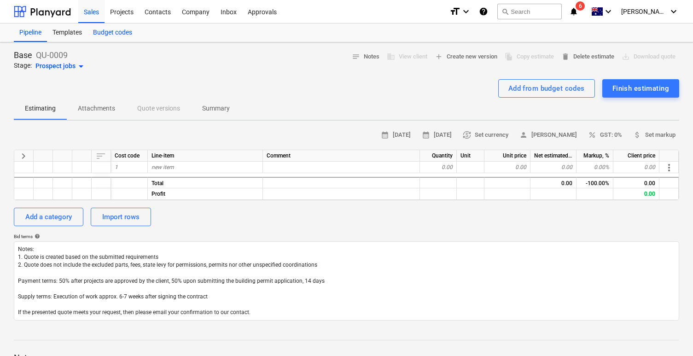
click at [103, 31] on div "Budget codes" at bounding box center [112, 32] width 50 height 18
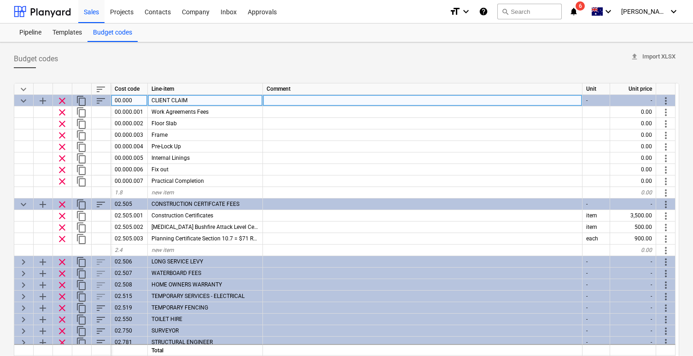
click at [20, 100] on span "keyboard_arrow_down" at bounding box center [23, 100] width 11 height 11
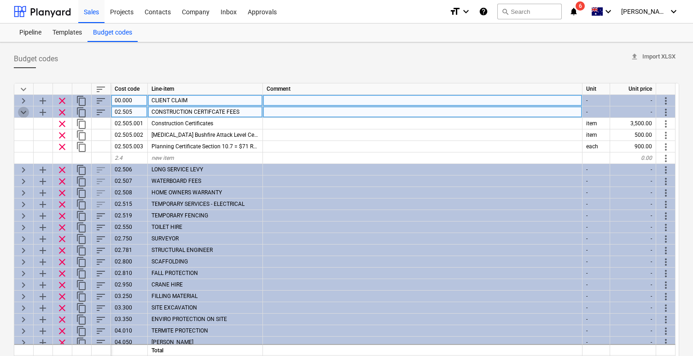
click at [18, 111] on span "keyboard_arrow_down" at bounding box center [23, 112] width 11 height 11
type textarea "x"
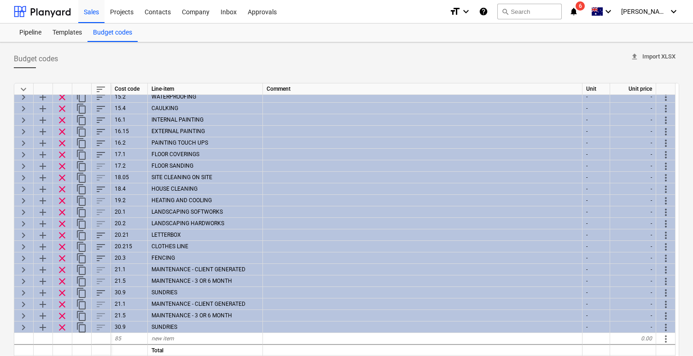
click at [645, 59] on span "upload Import XLSX" at bounding box center [652, 57] width 45 height 11
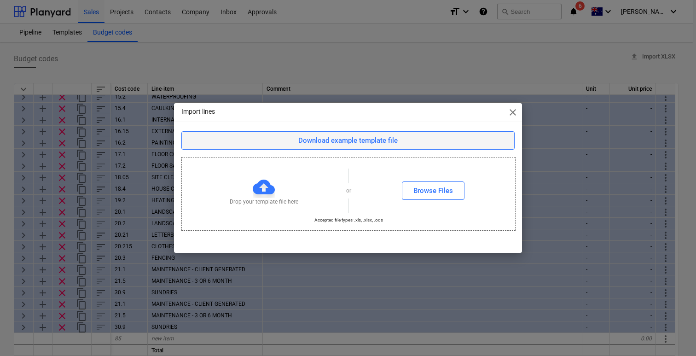
click at [393, 141] on div "Download example template file" at bounding box center [347, 140] width 99 height 12
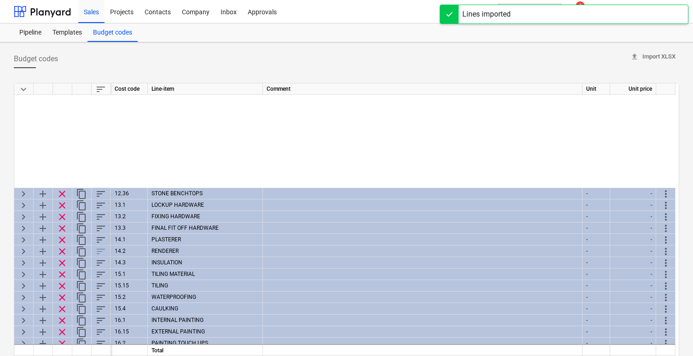
scroll to position [740, 0]
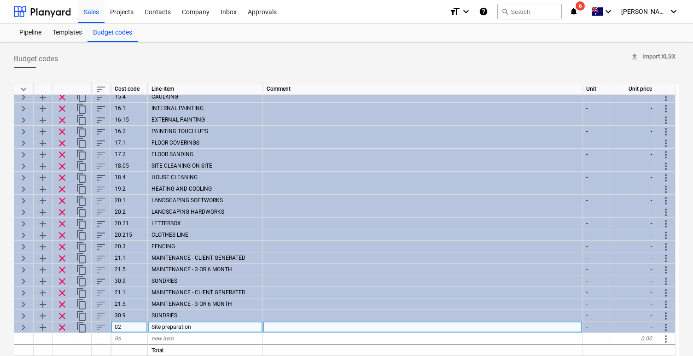
click at [21, 324] on span "keyboard_arrow_right" at bounding box center [23, 327] width 11 height 11
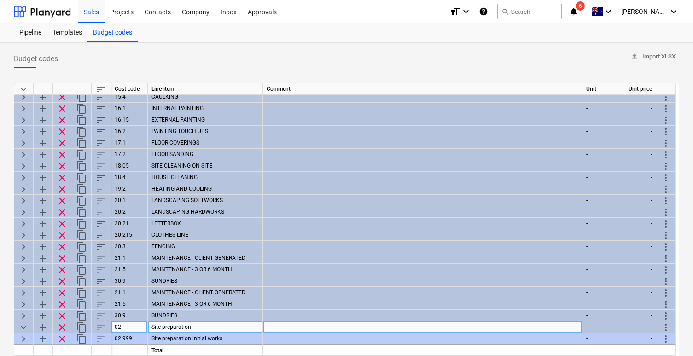
scroll to position [763, 0]
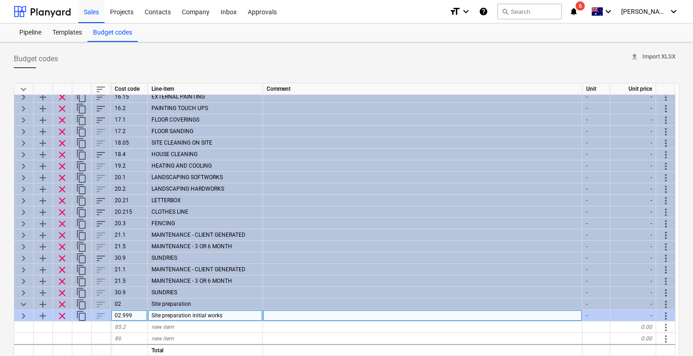
click at [21, 313] on span "keyboard_arrow_right" at bounding box center [23, 315] width 11 height 11
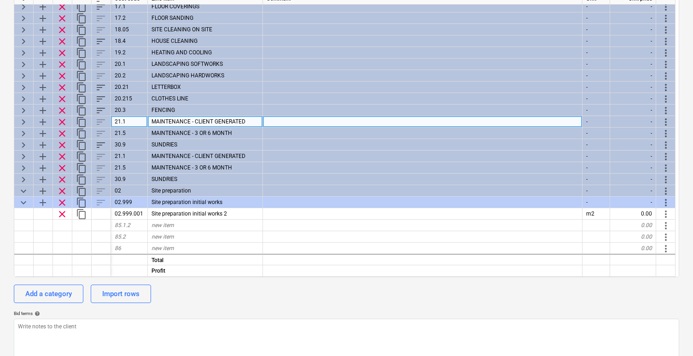
scroll to position [107, 0]
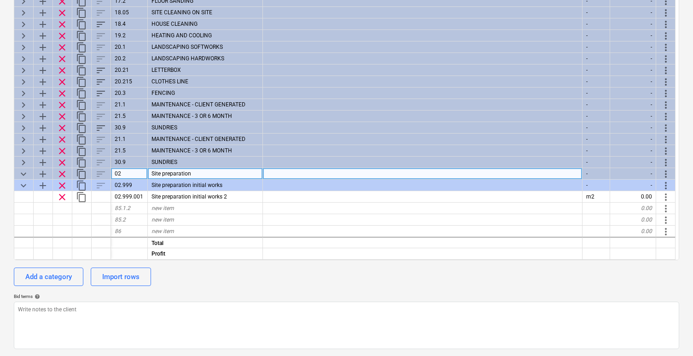
click at [21, 172] on span "keyboard_arrow_down" at bounding box center [23, 173] width 11 height 11
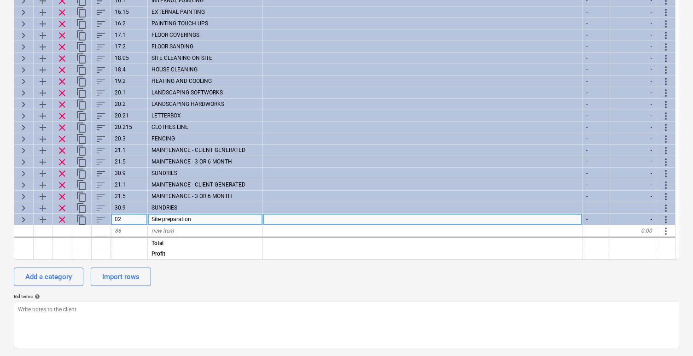
scroll to position [740, 0]
click at [59, 220] on span "clear" at bounding box center [62, 220] width 11 height 11
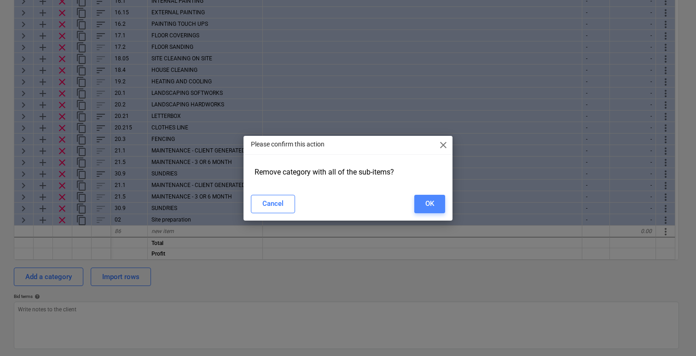
click at [431, 203] on div "OK" at bounding box center [429, 203] width 9 height 12
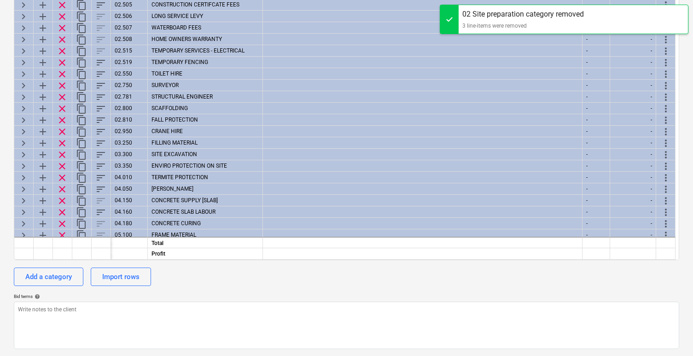
scroll to position [0, 0]
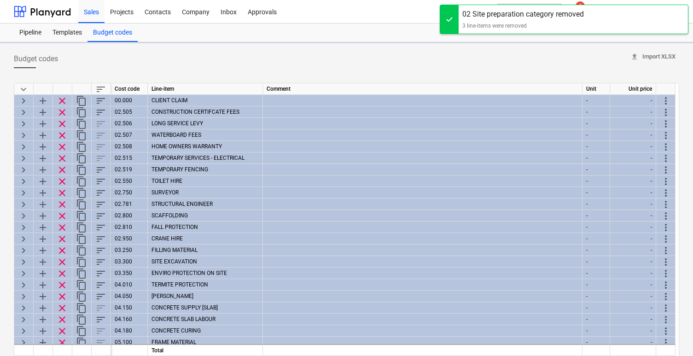
type textarea "x"
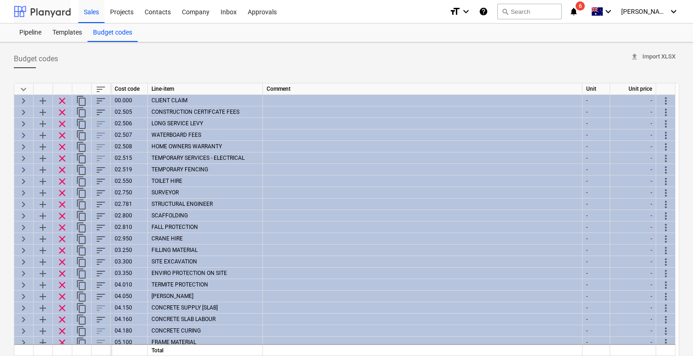
click at [30, 10] on div at bounding box center [42, 11] width 57 height 23
